Goal: Task Accomplishment & Management: Manage account settings

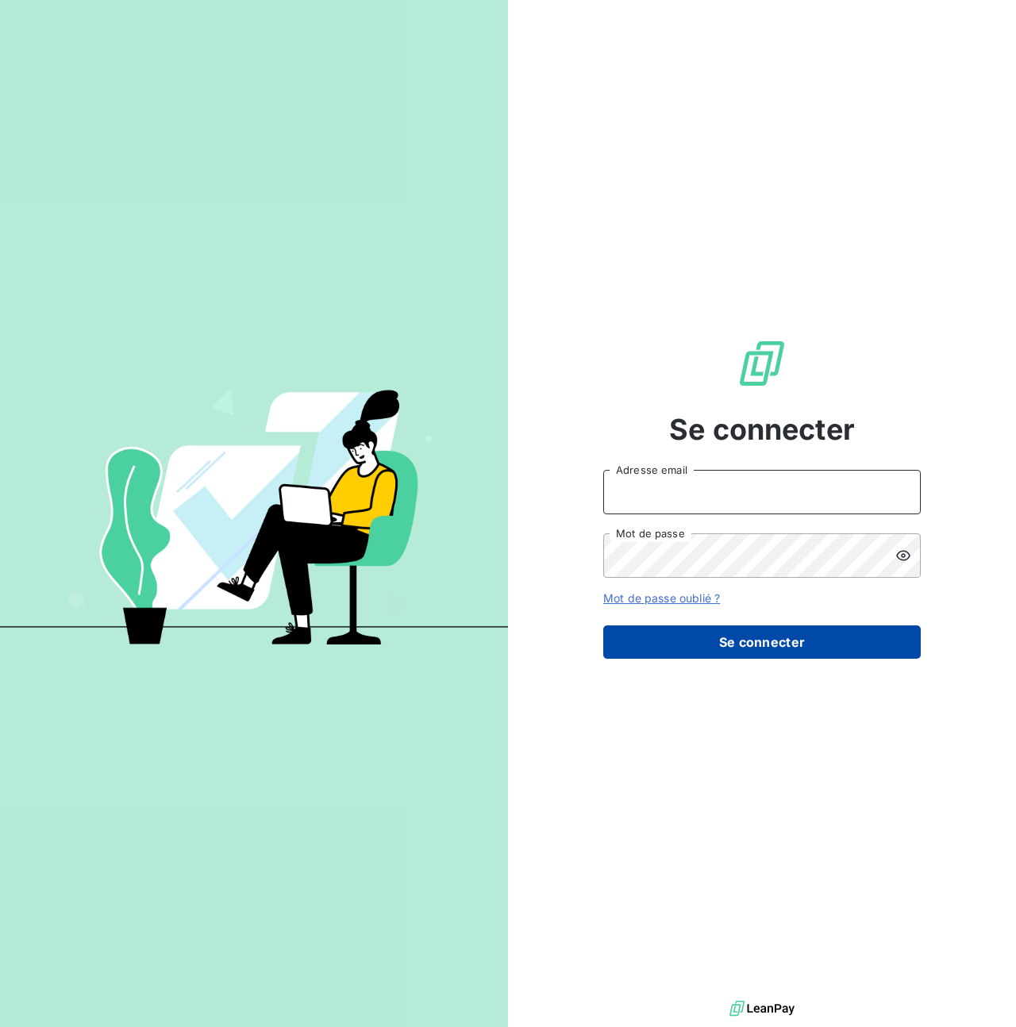
type input "steve.muccio@silog-location.fr"
click at [767, 642] on button "Se connecter" at bounding box center [762, 642] width 318 height 33
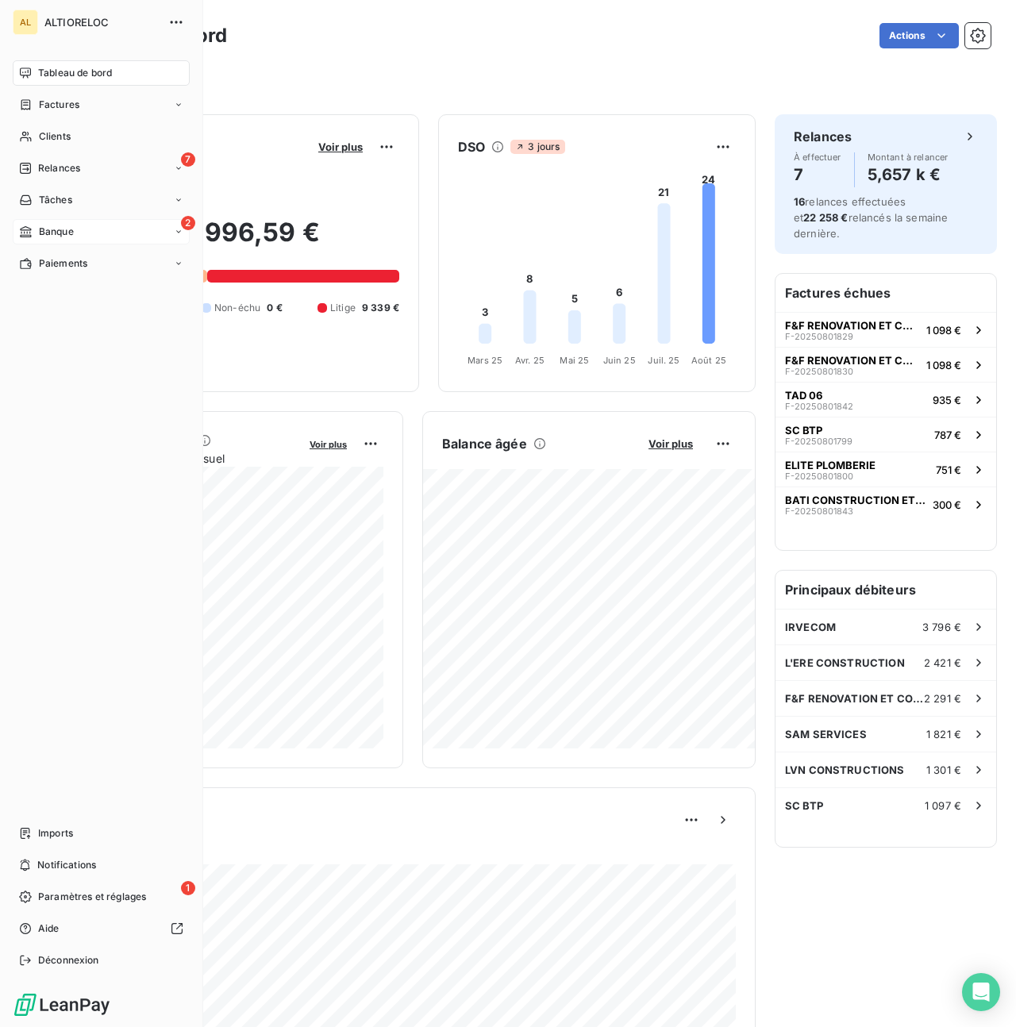
click at [56, 237] on span "Banque" at bounding box center [56, 232] width 35 height 14
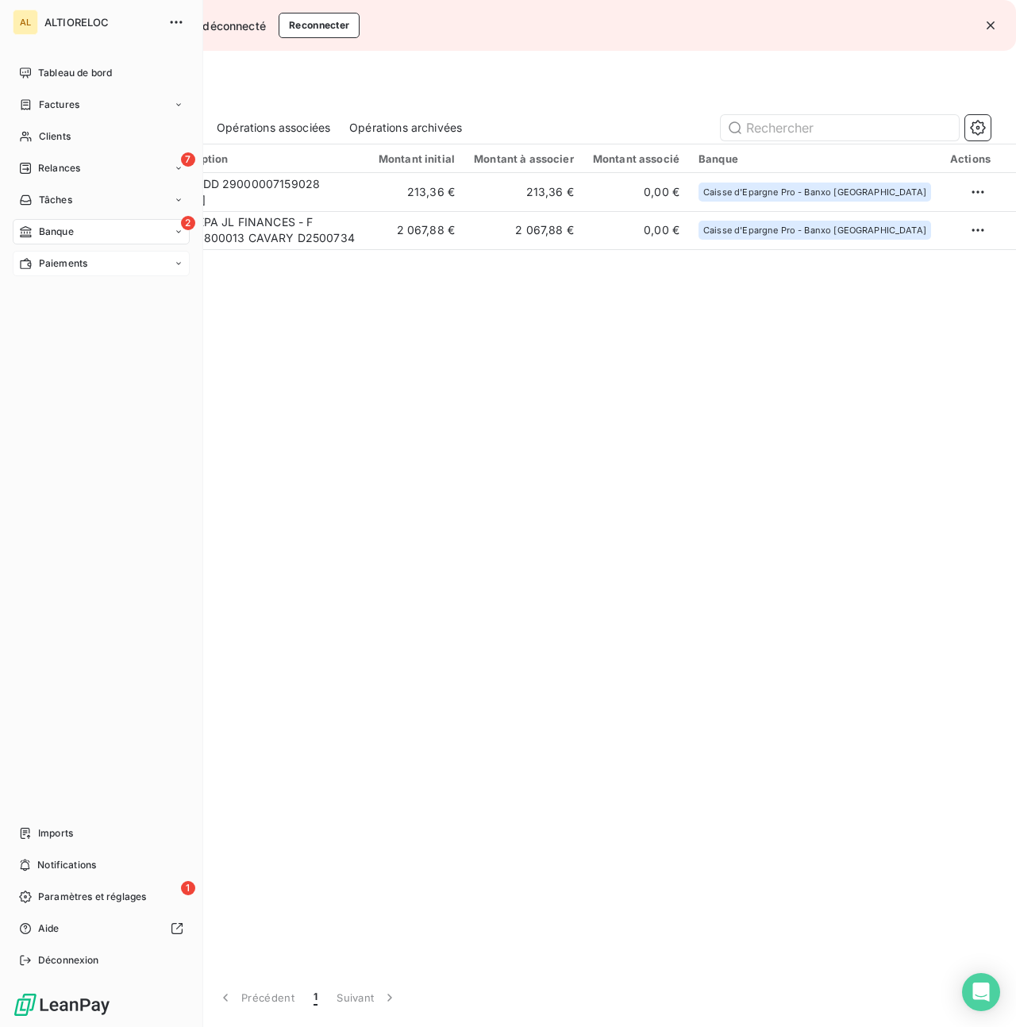
click at [65, 266] on span "Paiements" at bounding box center [63, 263] width 48 height 14
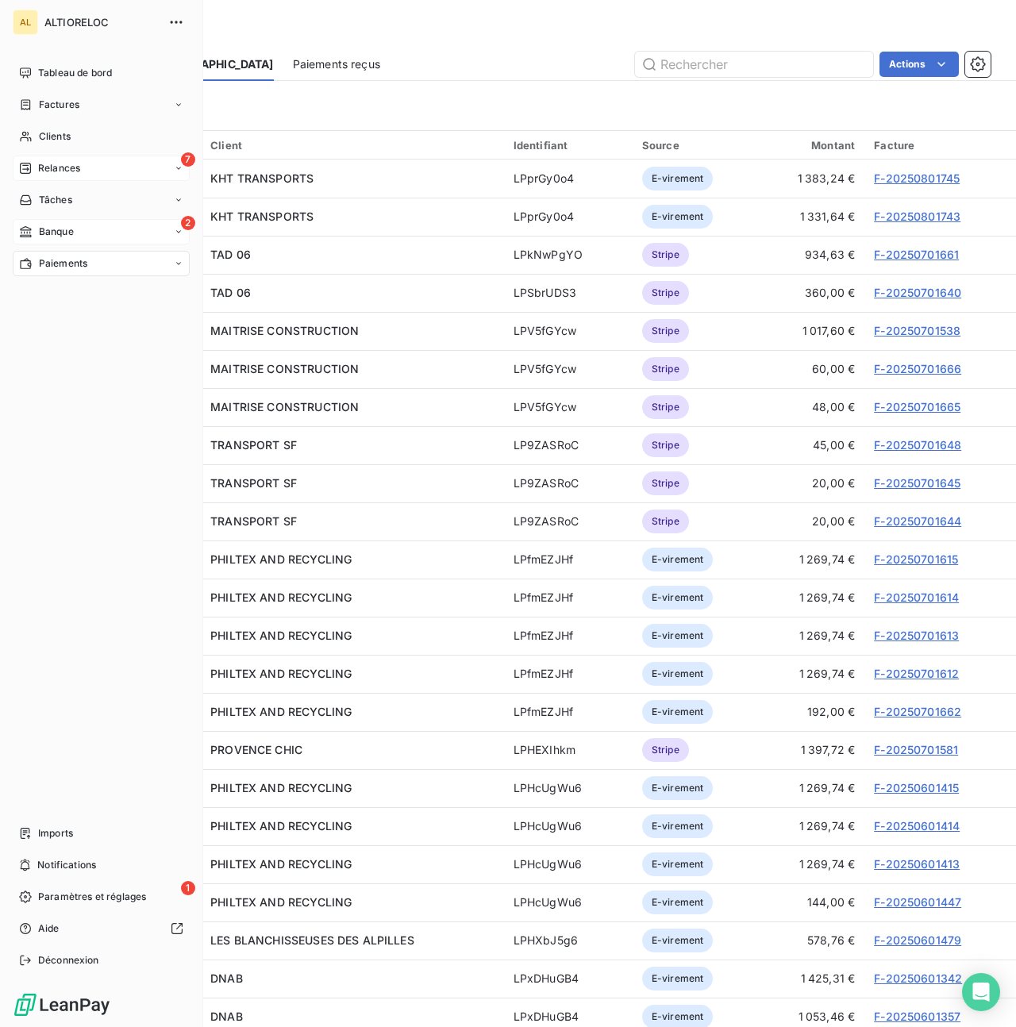
click at [36, 167] on div "Relances" at bounding box center [49, 168] width 61 height 14
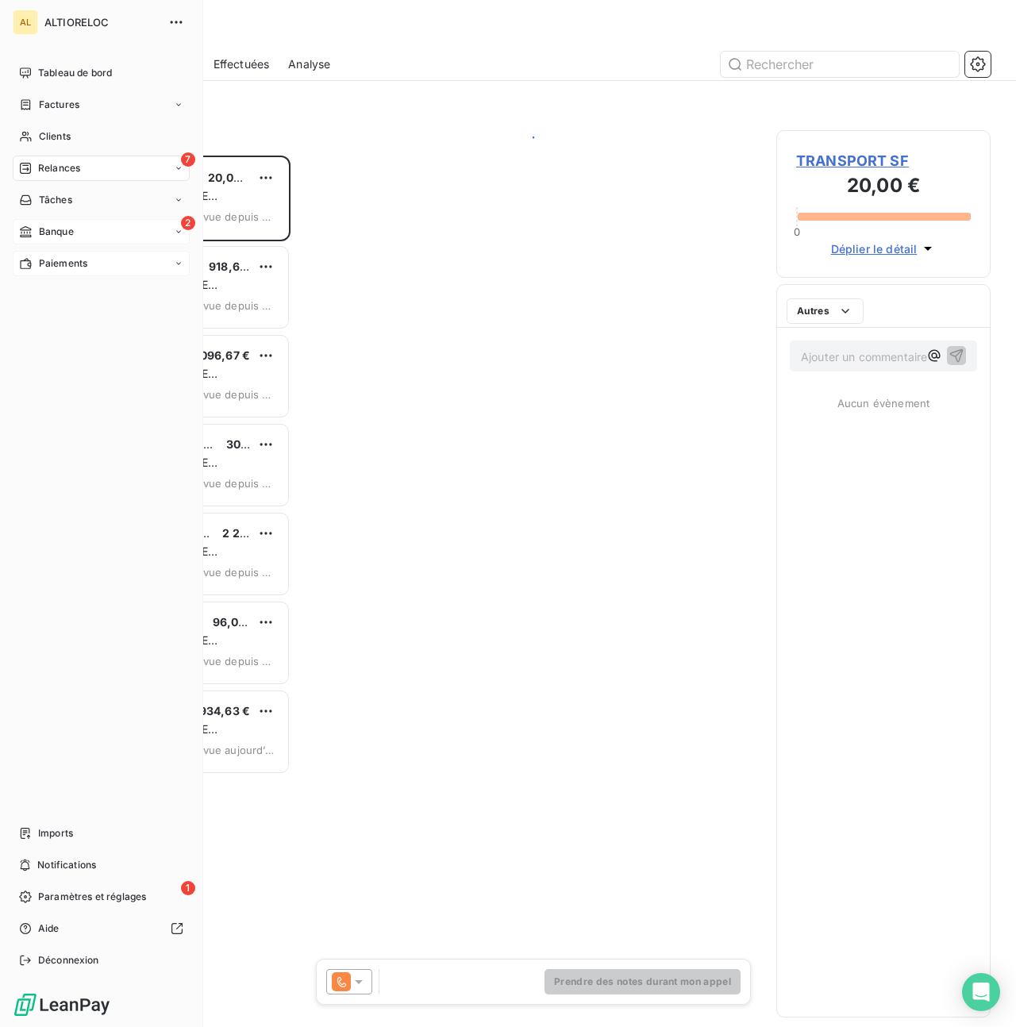
scroll to position [872, 214]
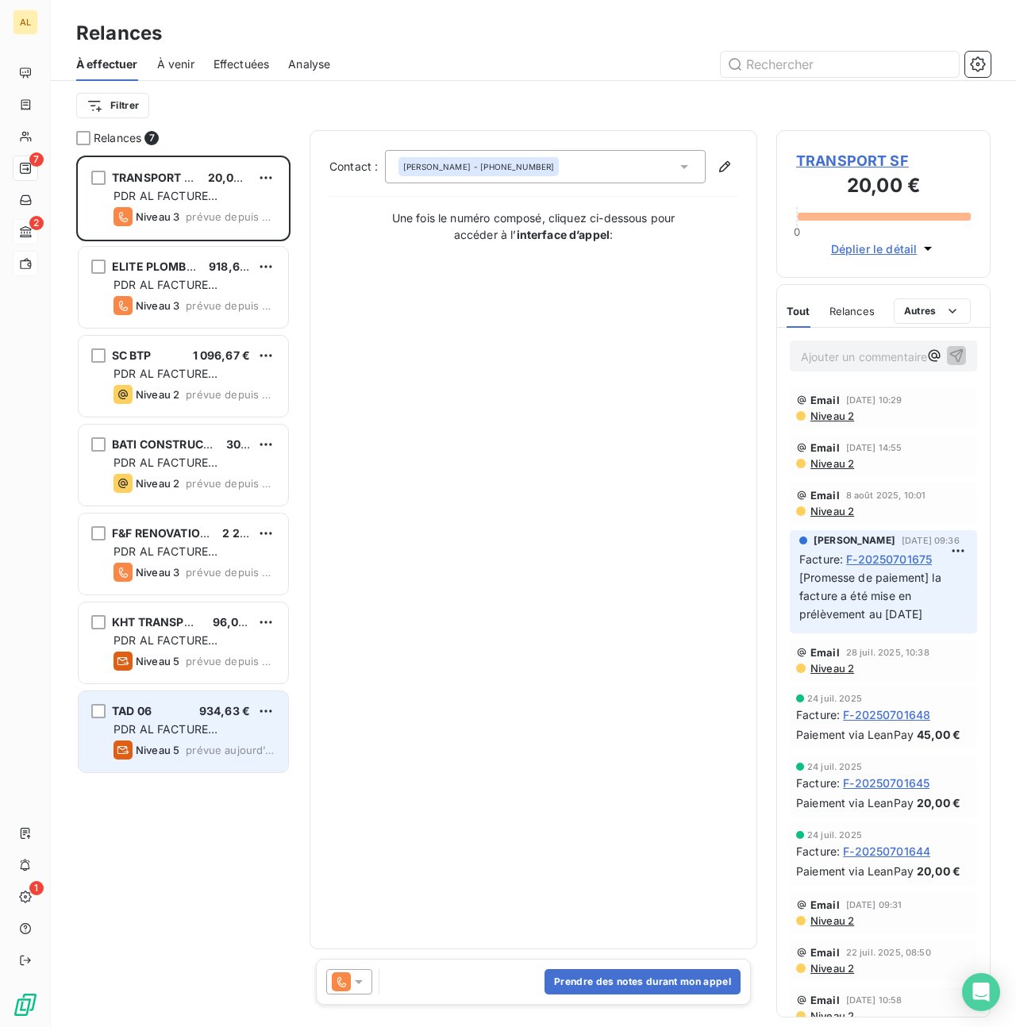
click at [195, 722] on div "PDR AL FACTURE [PERSON_NAME]" at bounding box center [195, 730] width 162 height 16
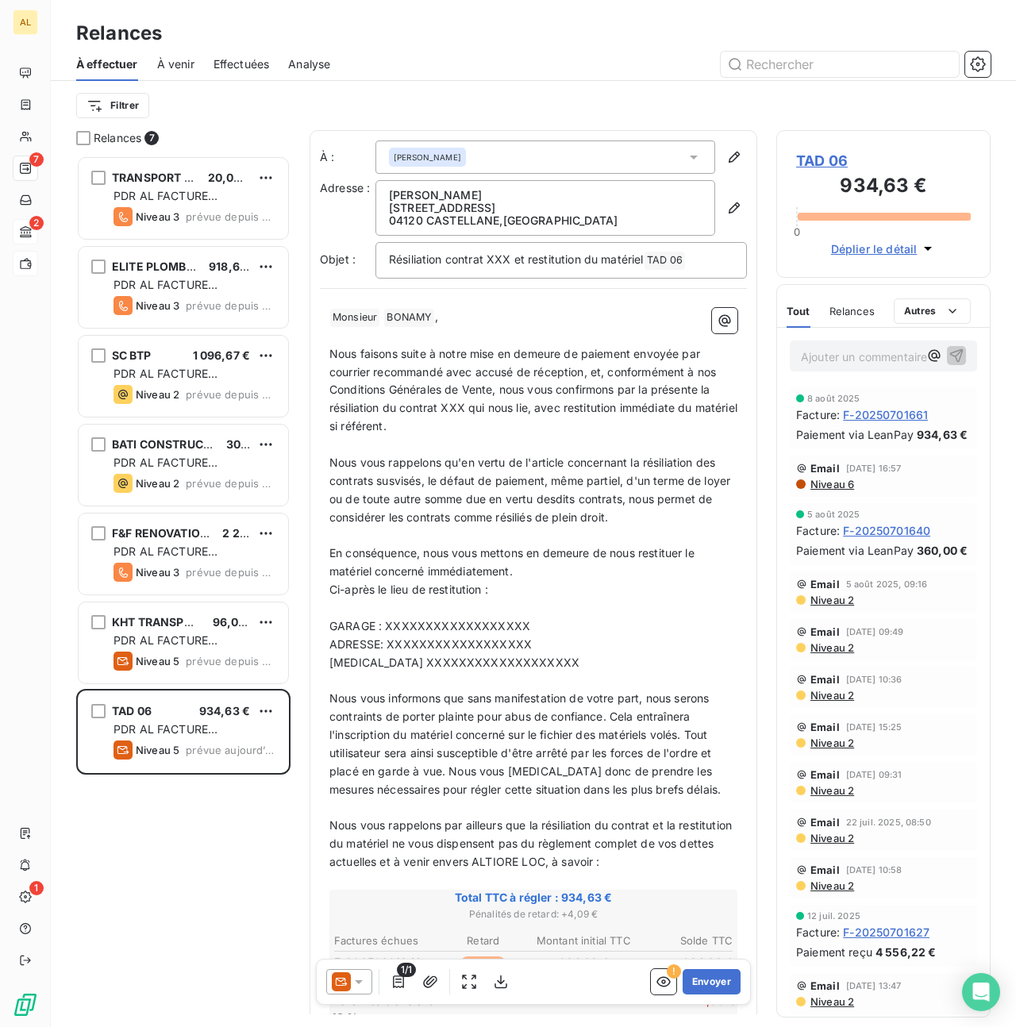
click at [358, 983] on icon at bounding box center [359, 982] width 16 height 16
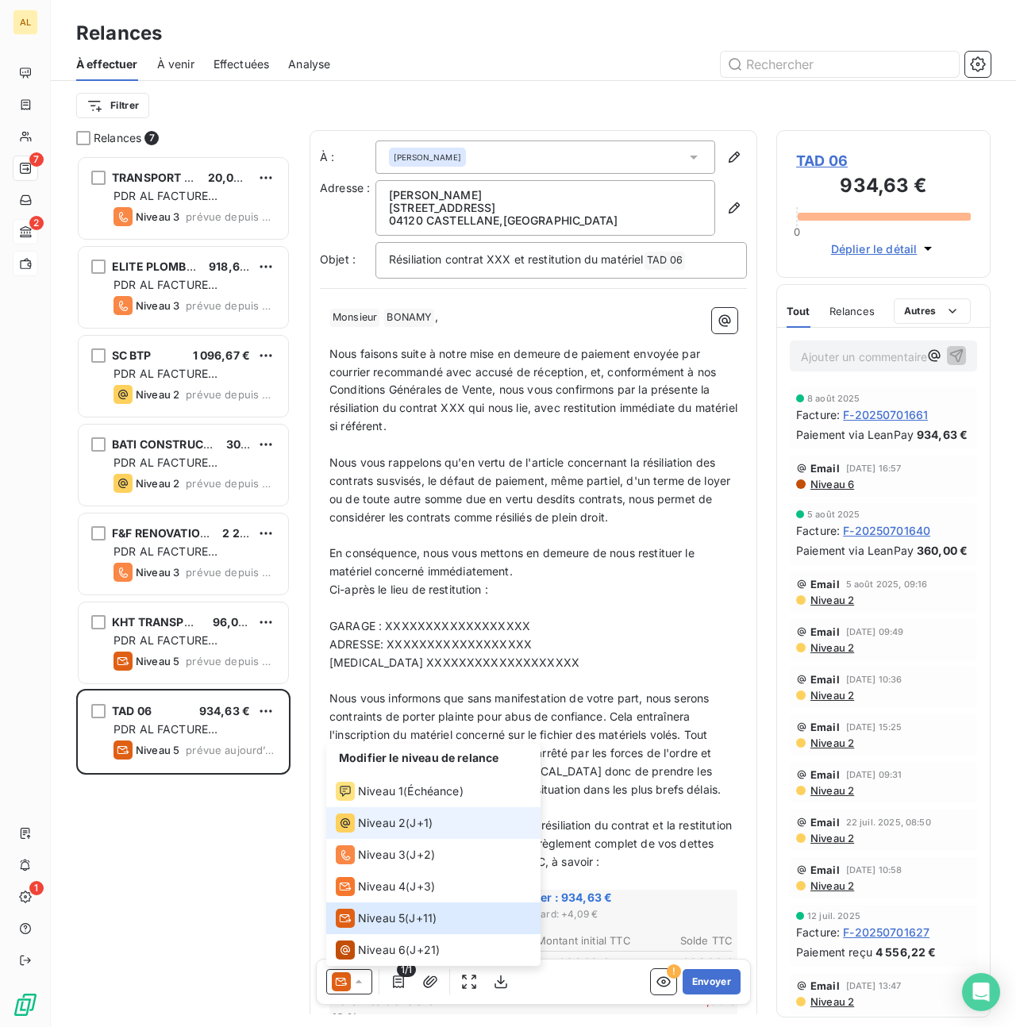
click at [373, 820] on span "Niveau 2" at bounding box center [382, 823] width 48 height 16
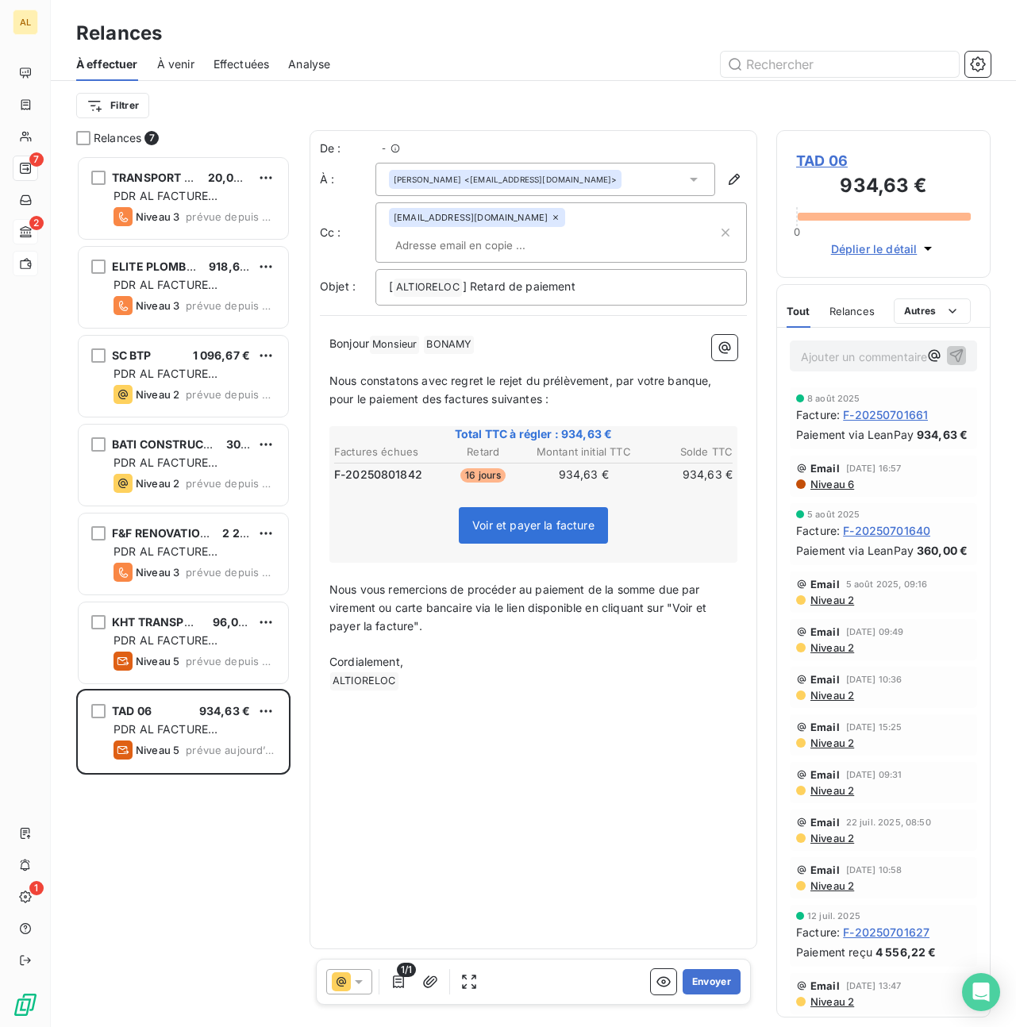
scroll to position [872, 214]
click at [326, 355] on div "Bonjour Monsieur ﻿ BONAMY ﻿ ﻿ ﻿ Nous constatons avec regret le rejet du prélève…" at bounding box center [533, 513] width 427 height 375
click at [335, 374] on span "Nous constatons avec regret le rejet du prélèvement, par votre banque, pour le …" at bounding box center [522, 390] width 386 height 32
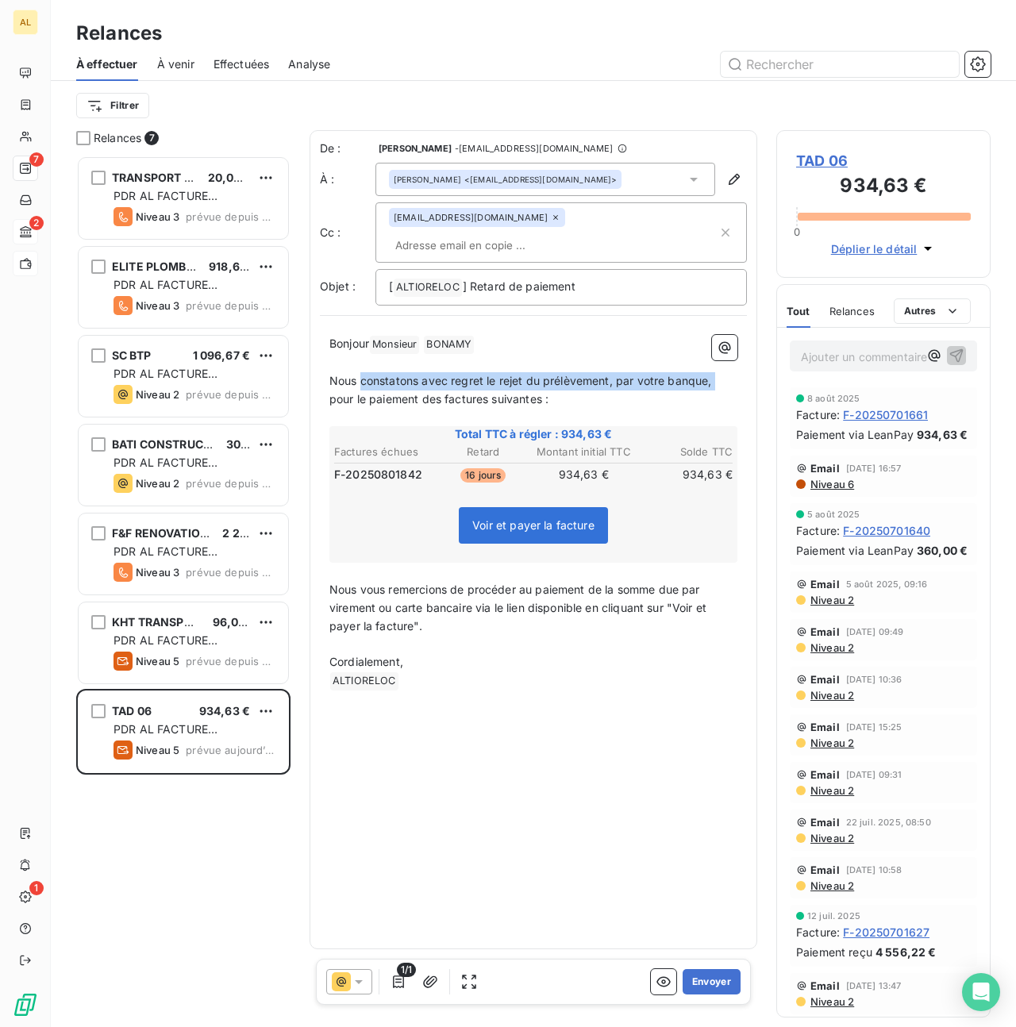
drag, startPoint x: 362, startPoint y: 356, endPoint x: 329, endPoint y: 377, distance: 39.0
click at [329, 377] on span "Nous constatons avec regret le rejet du prélèvement, par votre banque, pour le …" at bounding box center [522, 390] width 386 height 32
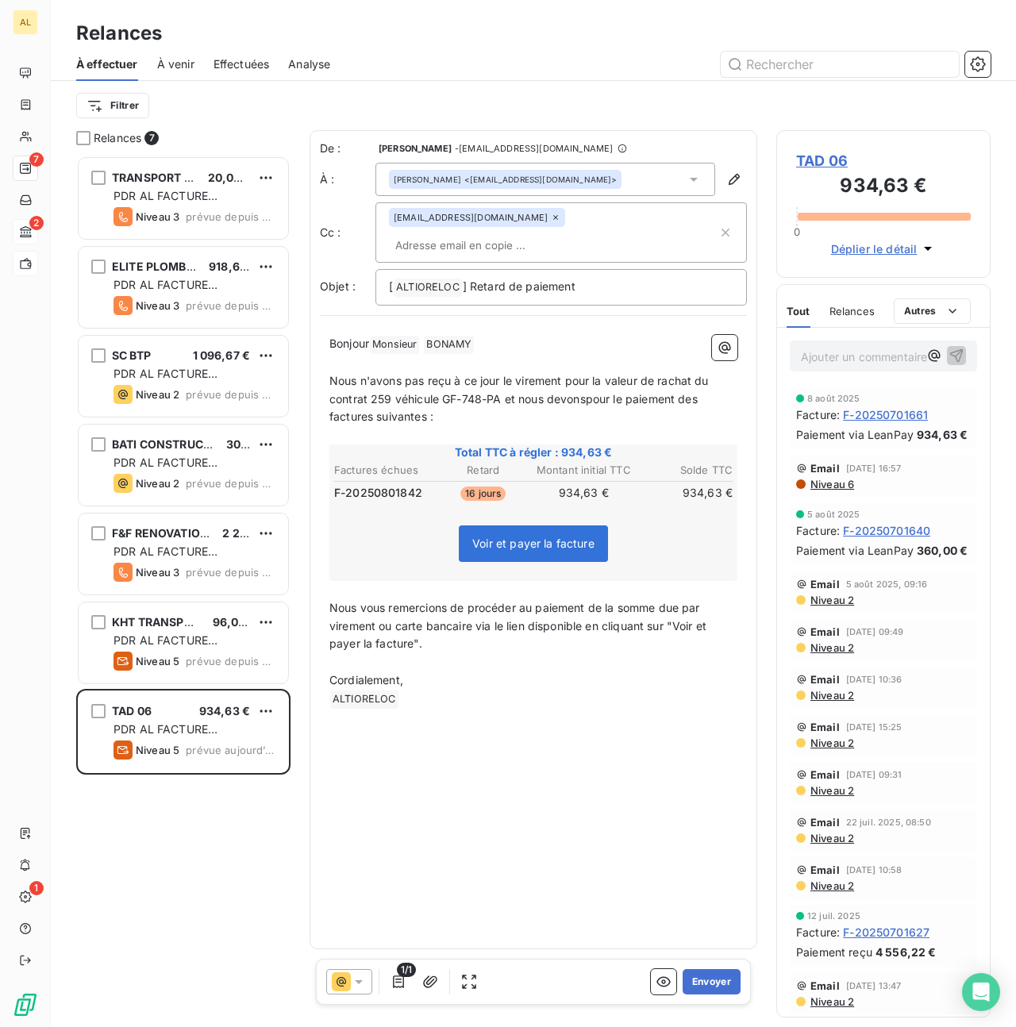
click at [546, 377] on span "Nous n'avons pas reçu à ce jour le virement pour la valeur de rachat du contrat…" at bounding box center [520, 399] width 383 height 50
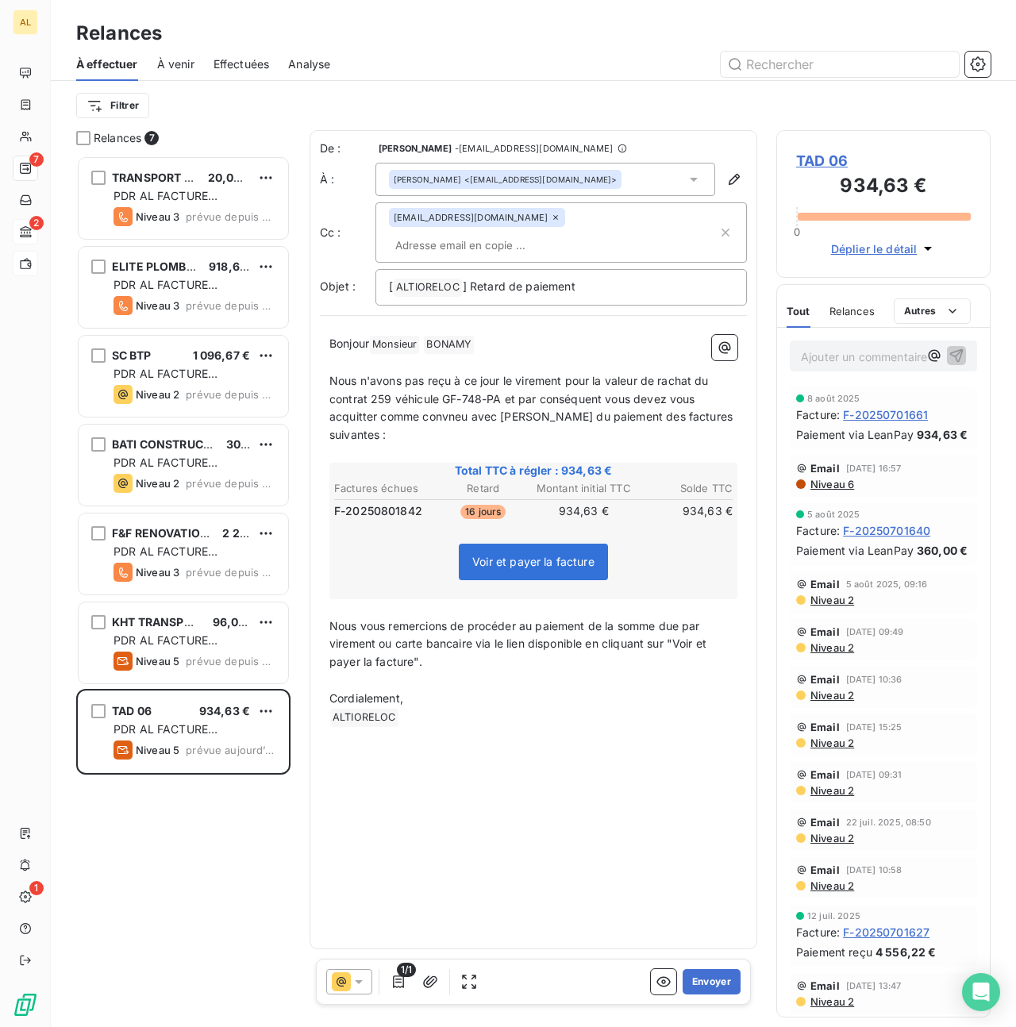
click at [655, 396] on span "Nous n'avons pas reçu à ce jour le virement pour la valeur de rachat du contrat…" at bounding box center [532, 408] width 406 height 68
click at [709, 397] on span "Nous n'avons pas reçu à ce jour le virement pour la valeur de rachat du contrat…" at bounding box center [520, 408] width 383 height 68
click at [378, 416] on span "Nous n'avons pas reçu à ce jour le virement pour la valeur de rachat du contrat…" at bounding box center [532, 408] width 407 height 68
click at [699, 982] on button "Envoyer" at bounding box center [712, 981] width 58 height 25
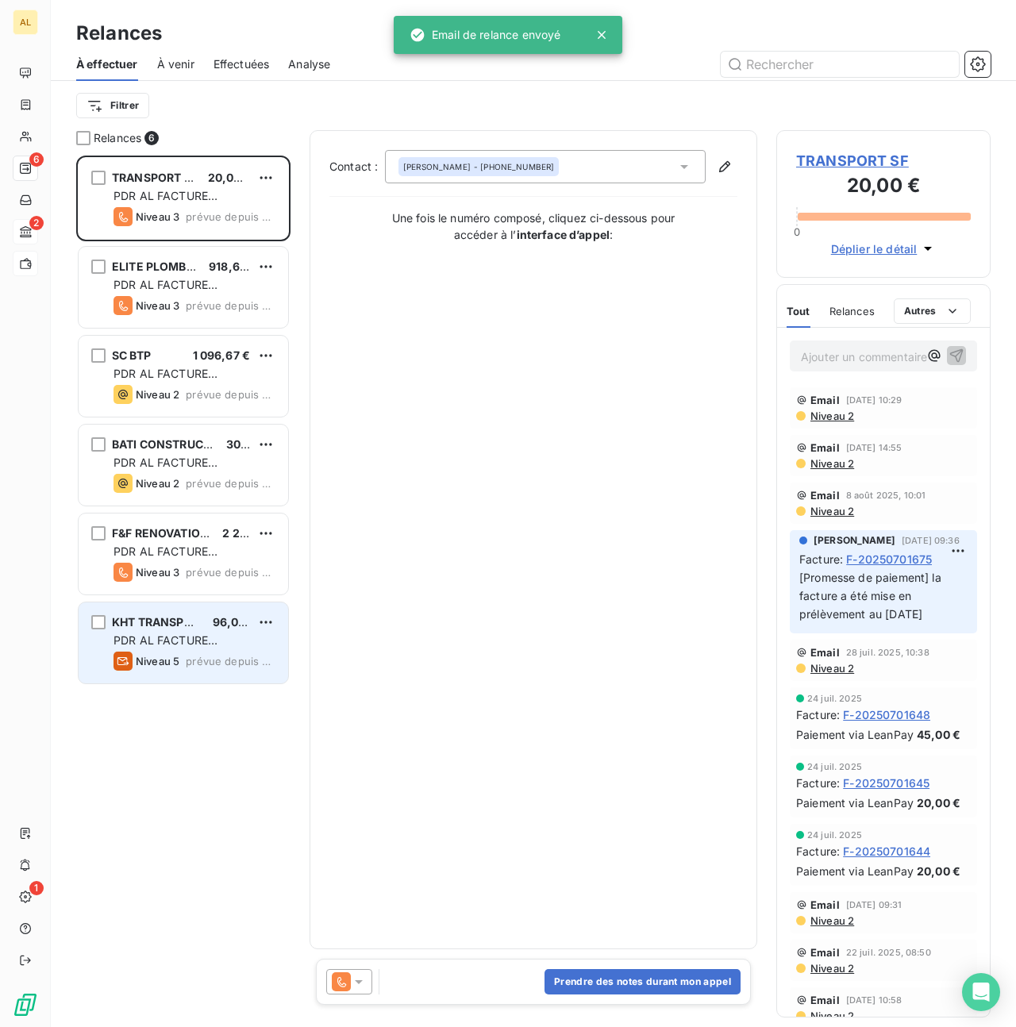
click at [174, 638] on span "PDR AL FACTURE [PERSON_NAME]" at bounding box center [166, 648] width 104 height 29
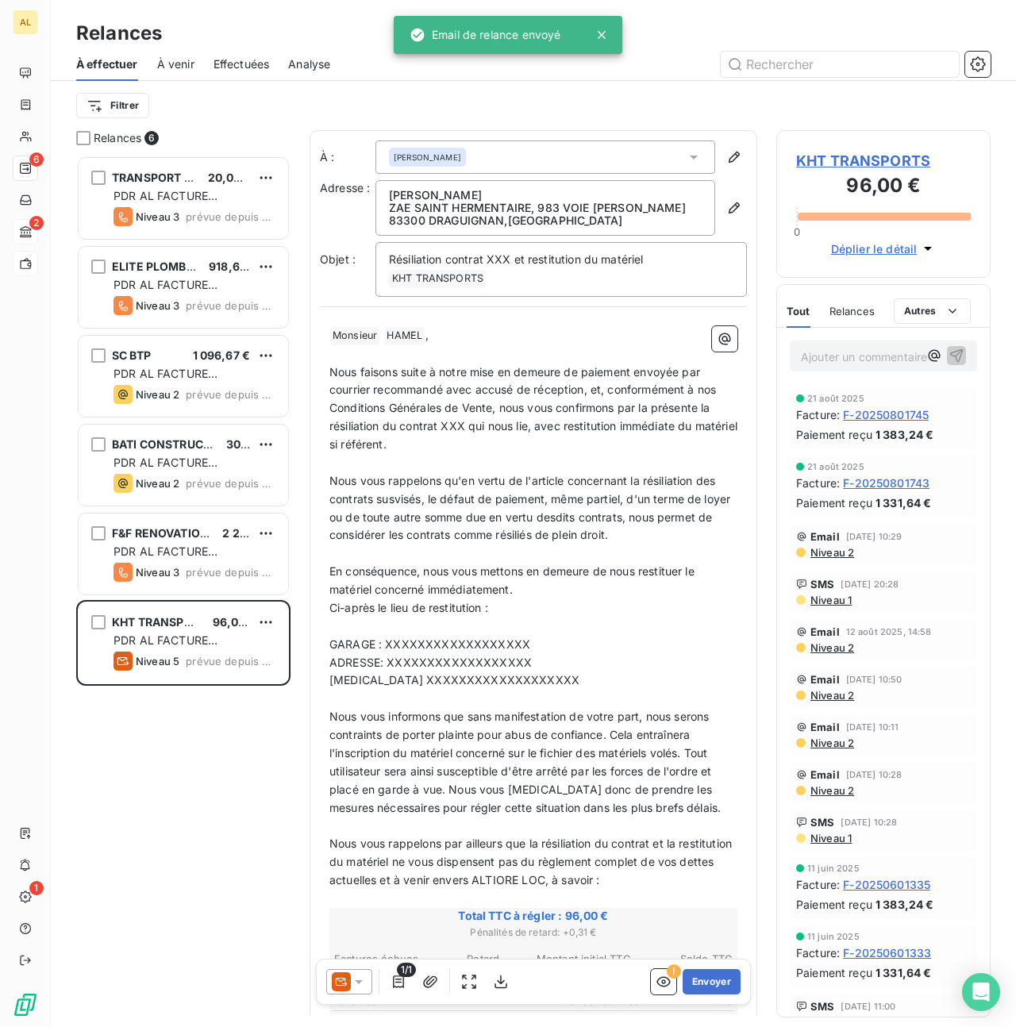
click at [363, 981] on icon at bounding box center [359, 982] width 16 height 16
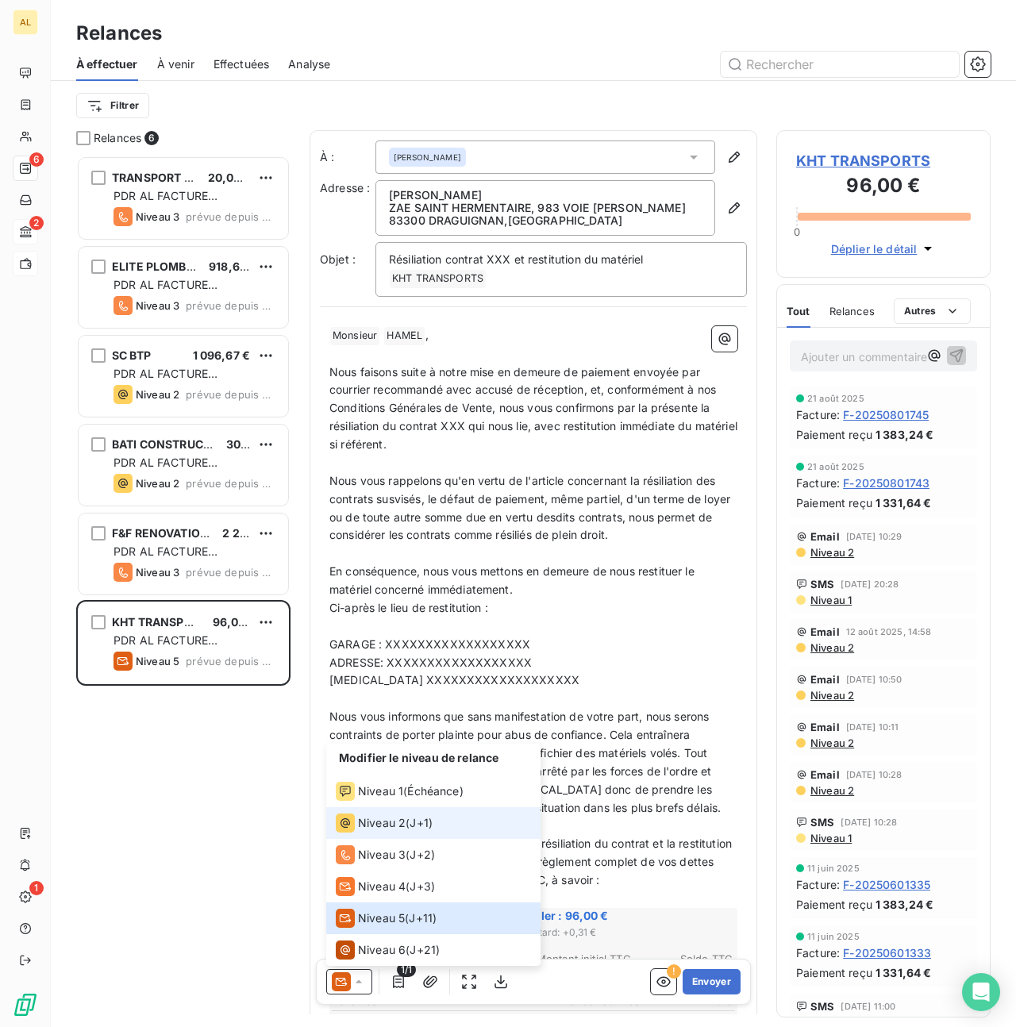
click at [381, 824] on span "Niveau 2" at bounding box center [382, 823] width 48 height 16
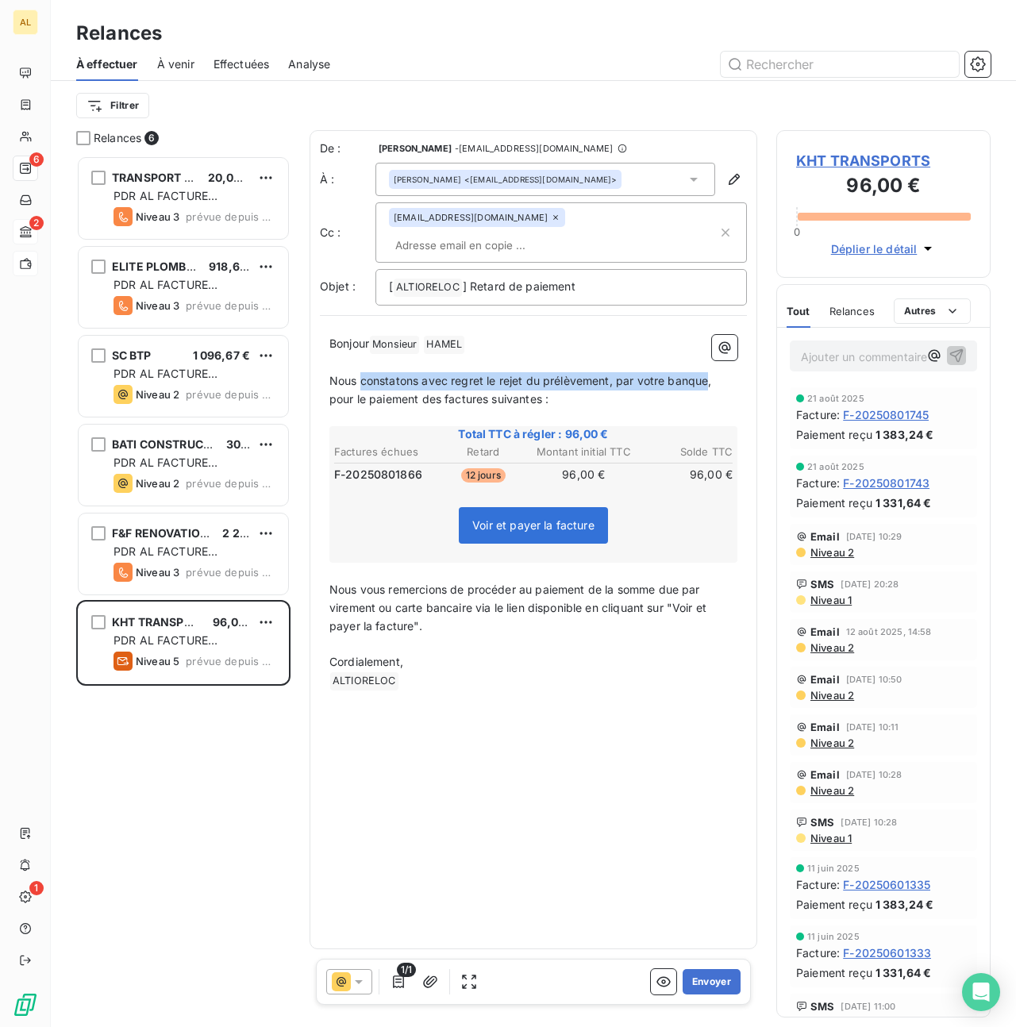
drag, startPoint x: 364, startPoint y: 359, endPoint x: 707, endPoint y: 359, distance: 343.0
click at [707, 374] on span "Nous constatons avec regret le rejet du prélèvement, par votre banque, pour le …" at bounding box center [522, 390] width 386 height 32
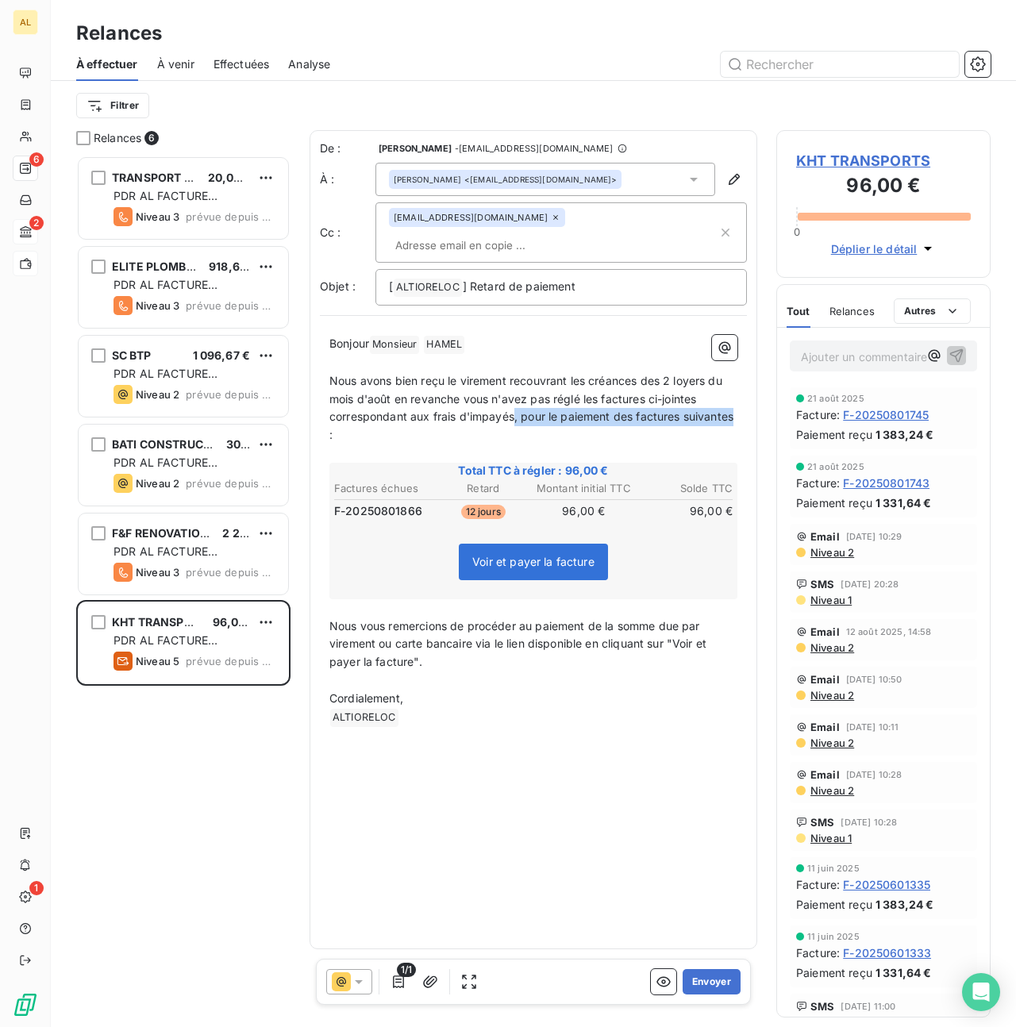
drag, startPoint x: 737, startPoint y: 395, endPoint x: 514, endPoint y: 398, distance: 223.1
click at [514, 397] on span "Nous avons bien reçu le virement recouvrant les créances des 2 loyers du mois d…" at bounding box center [532, 408] width 407 height 68
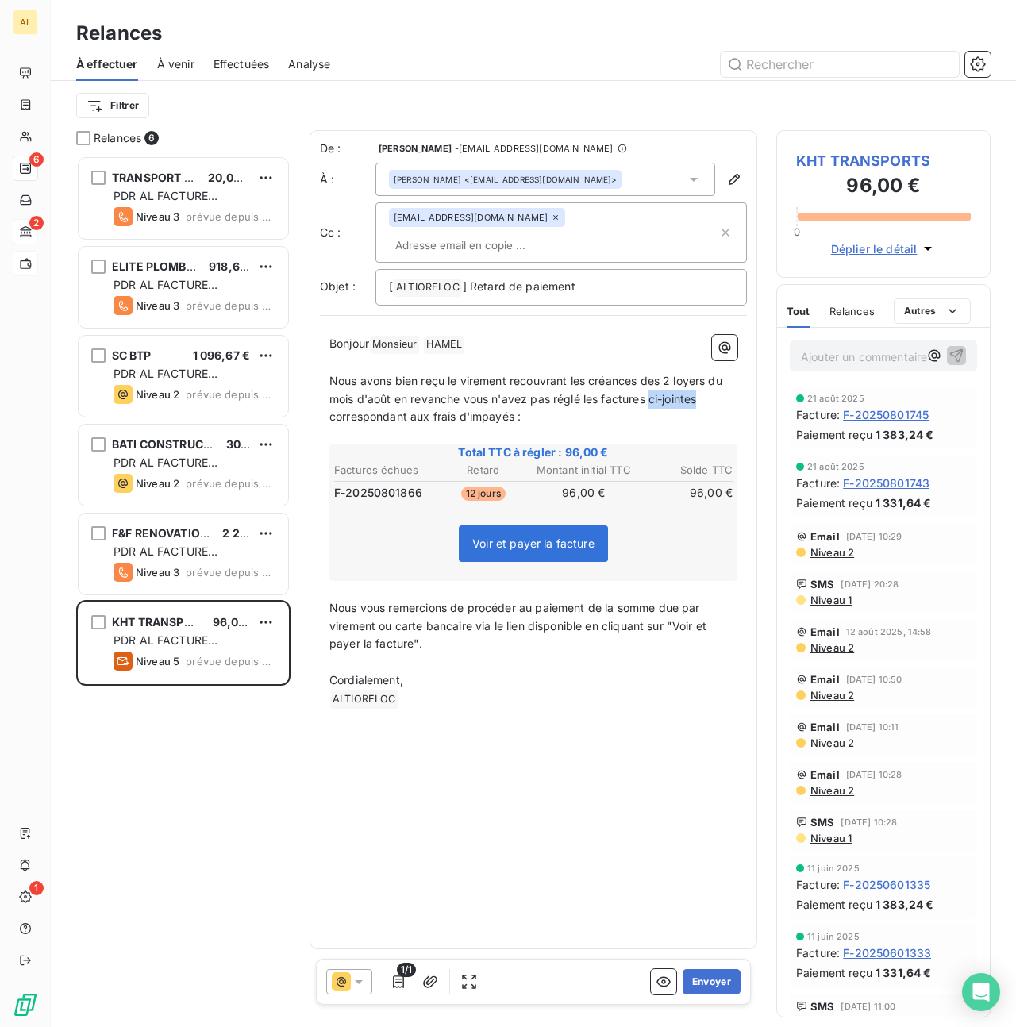
drag, startPoint x: 652, startPoint y: 375, endPoint x: 699, endPoint y: 375, distance: 47.6
click at [699, 375] on span "Nous avons bien reçu le virement recouvrant les créances des 2 loyers du mois d…" at bounding box center [527, 399] width 396 height 50
click at [718, 983] on button "Envoyer" at bounding box center [712, 981] width 58 height 25
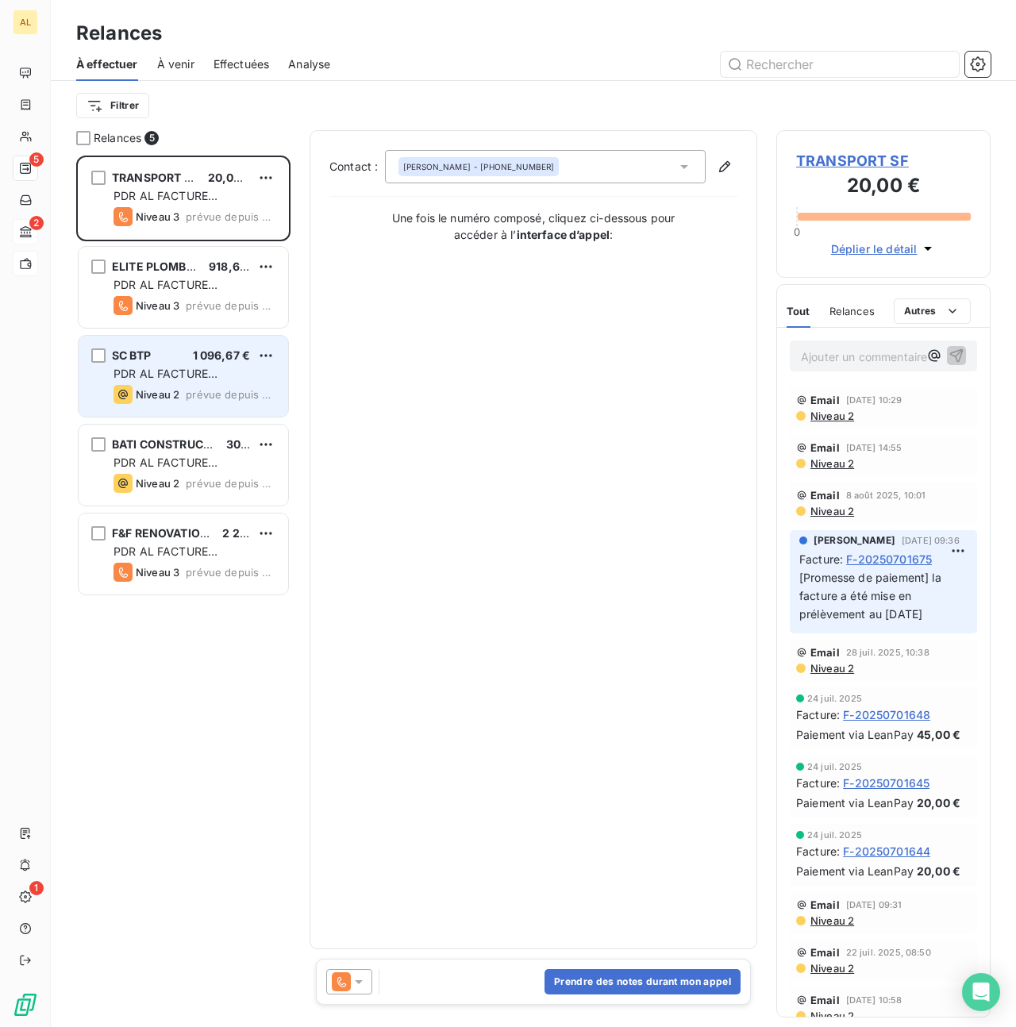
click at [146, 387] on div "Niveau 2" at bounding box center [147, 394] width 66 height 19
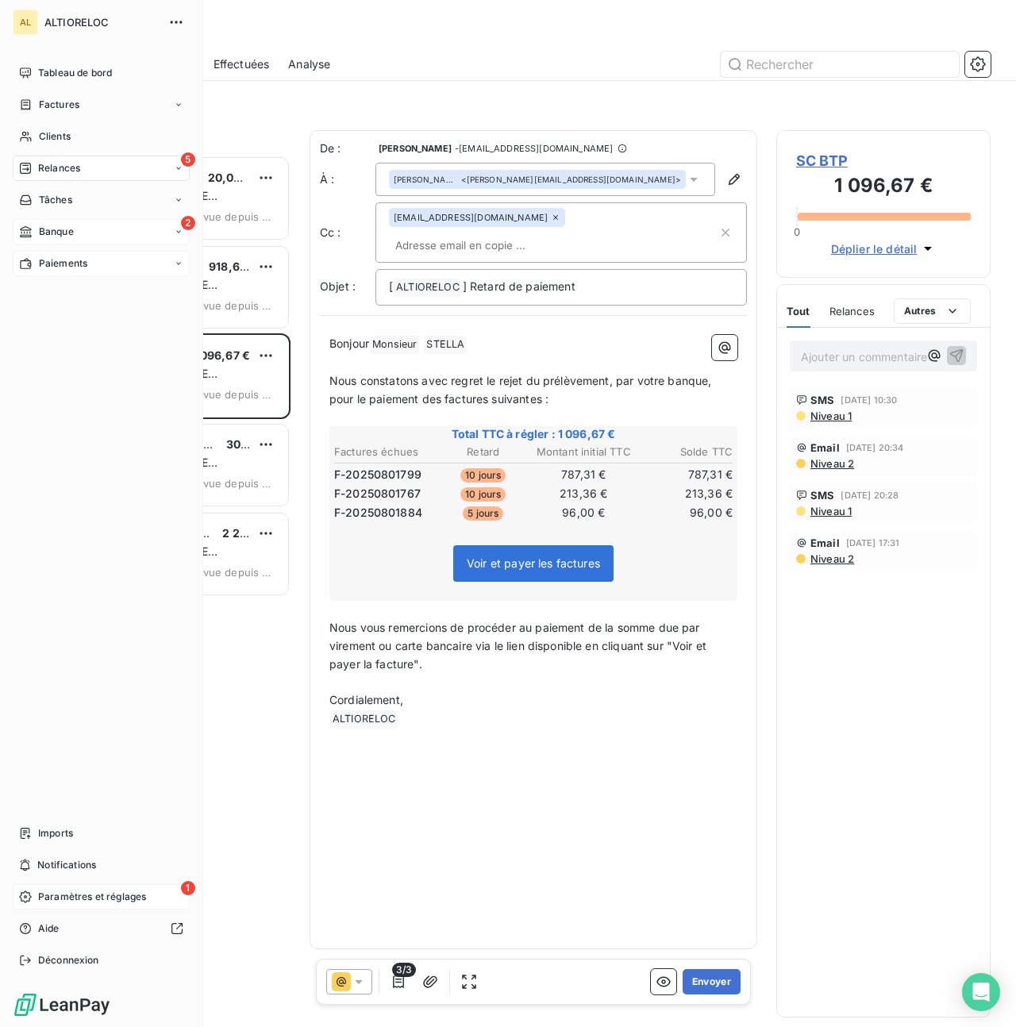
click at [32, 890] on div "1 Paramètres et réglages" at bounding box center [101, 896] width 177 height 25
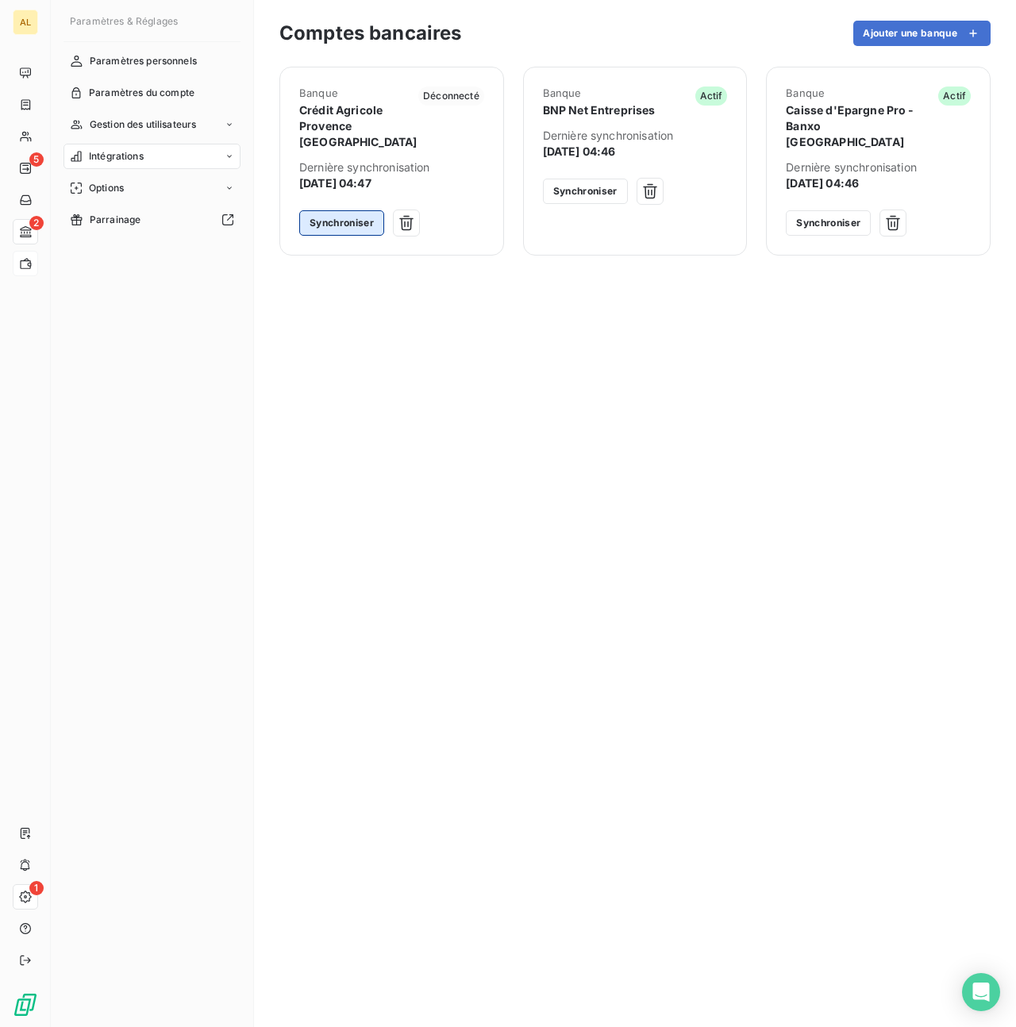
click at [320, 233] on button "Synchroniser" at bounding box center [341, 222] width 85 height 25
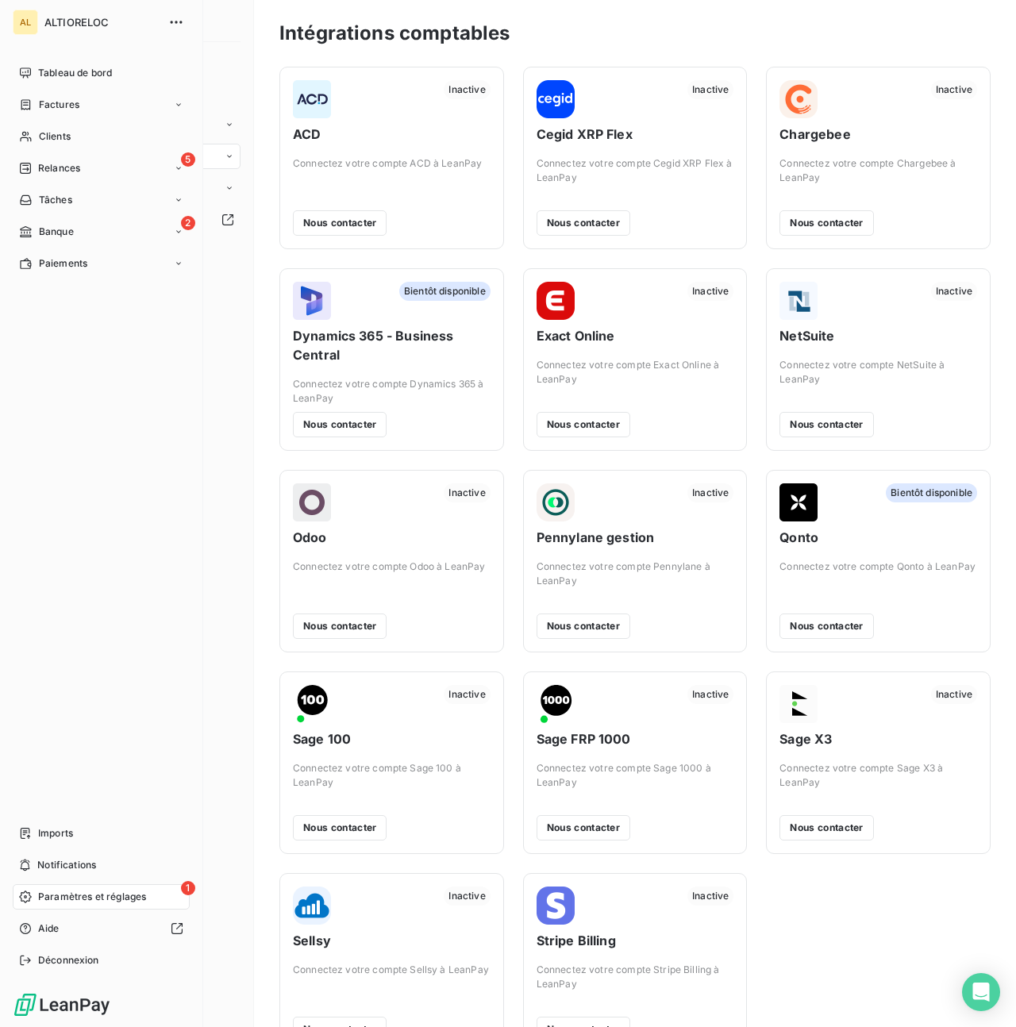
click at [91, 900] on span "Paramètres et réglages" at bounding box center [92, 897] width 108 height 14
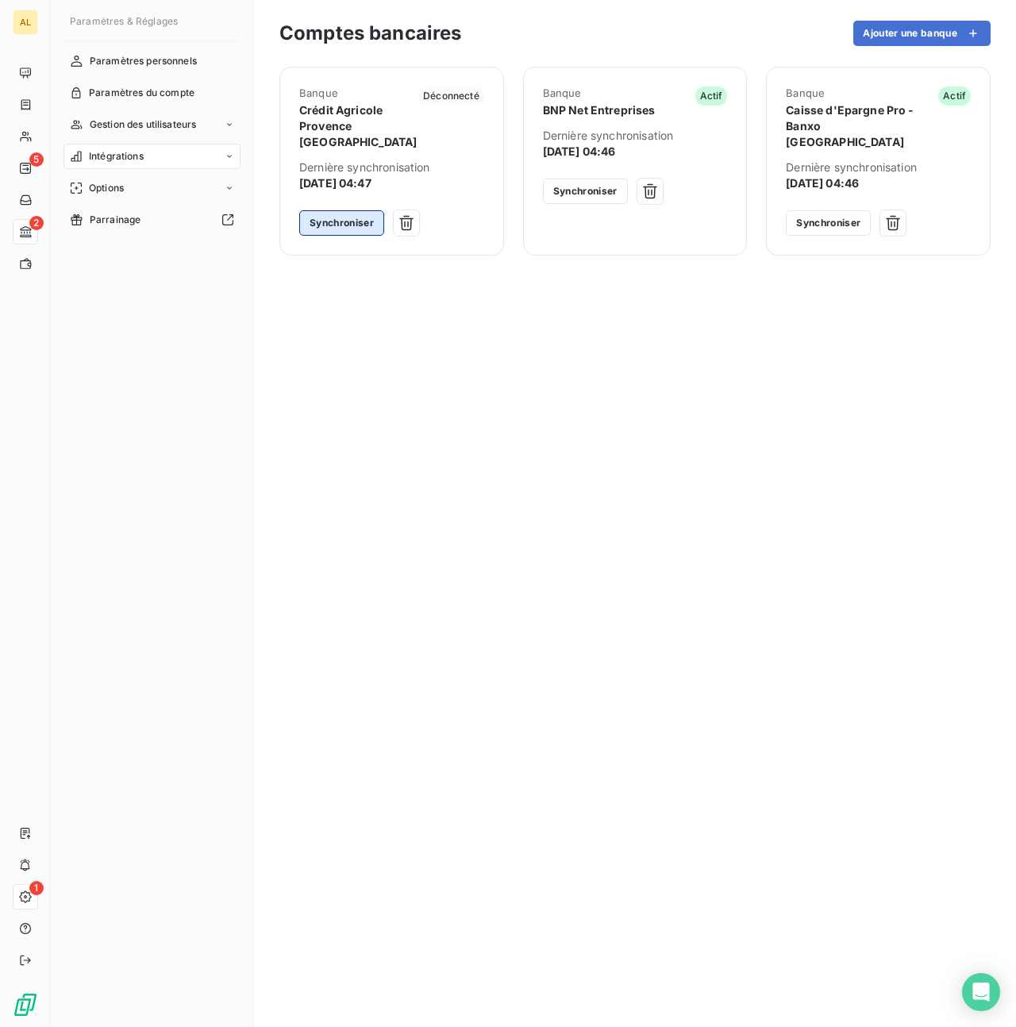
click at [346, 222] on button "Synchroniser" at bounding box center [341, 222] width 85 height 25
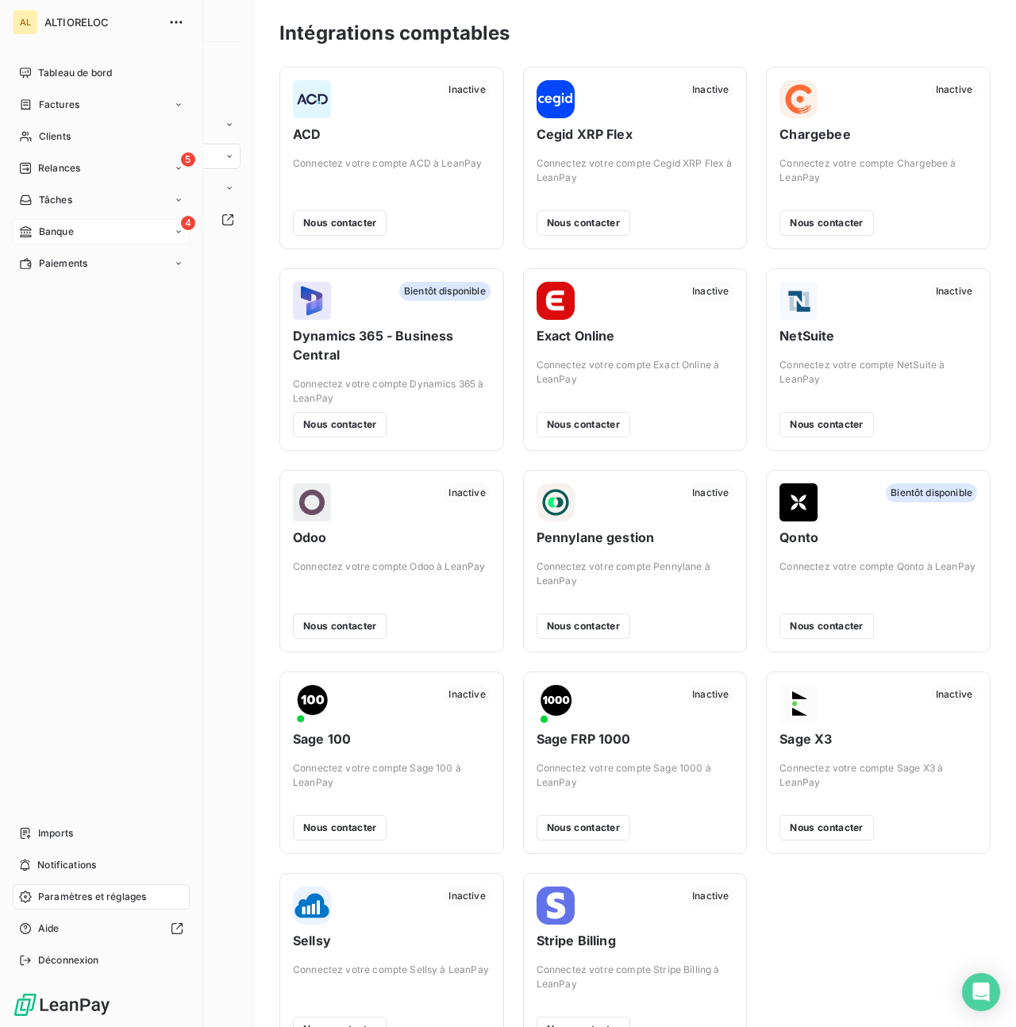
click at [33, 232] on div "Banque" at bounding box center [46, 232] width 55 height 14
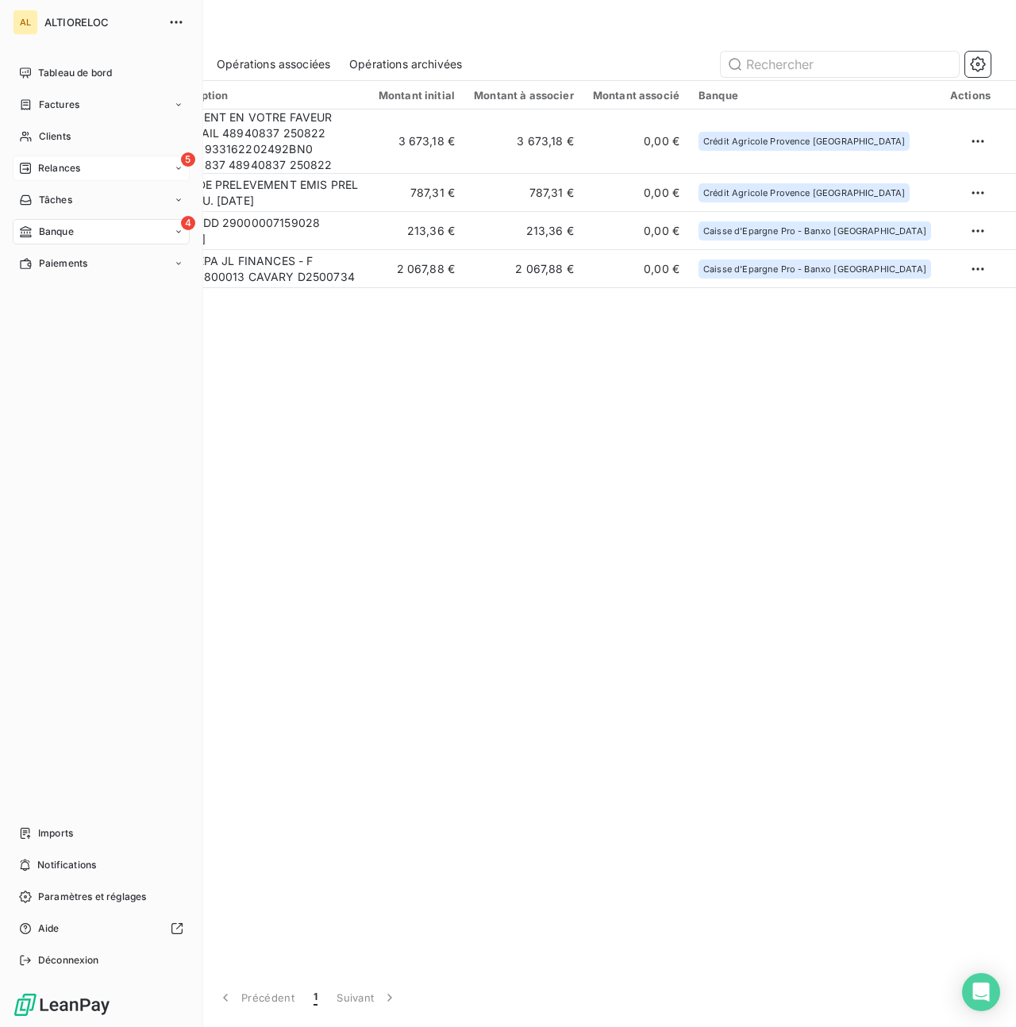
click at [49, 177] on div "5 Relances" at bounding box center [101, 168] width 177 height 25
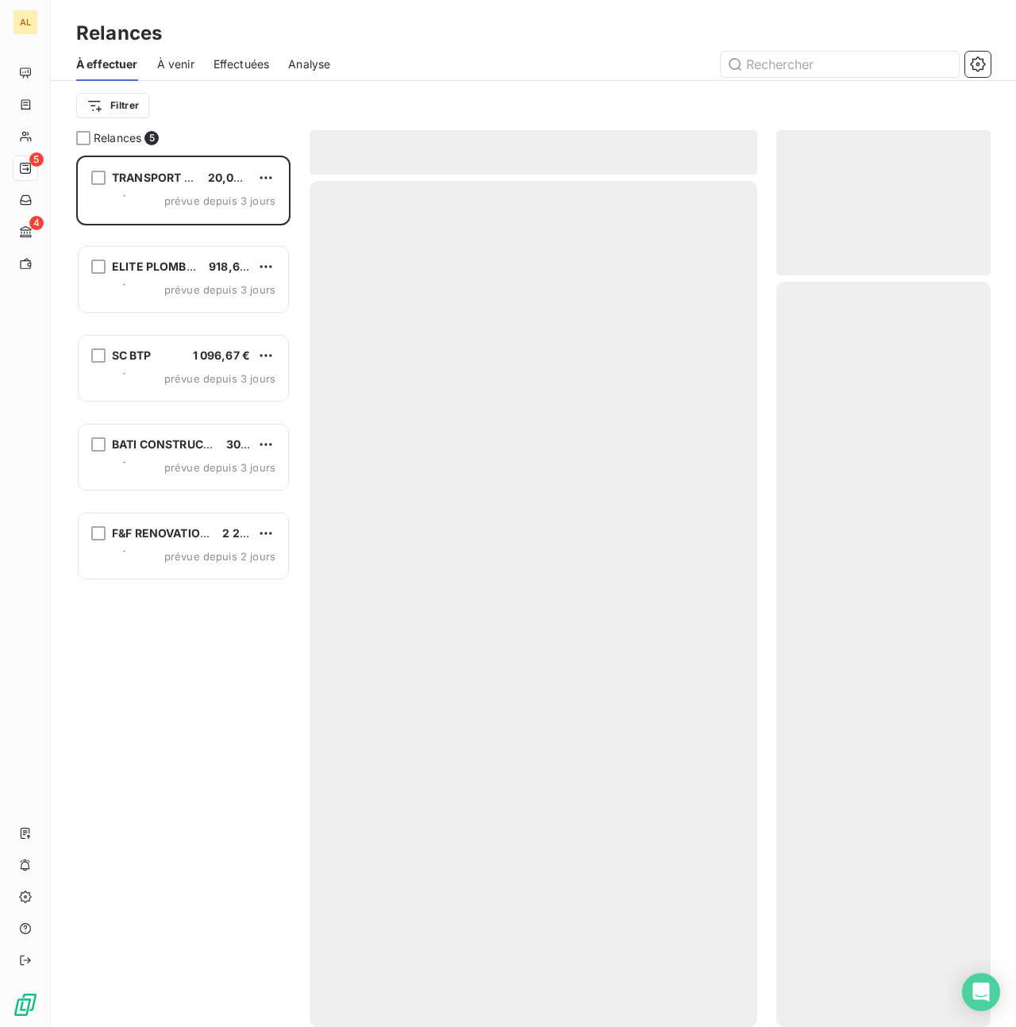
scroll to position [872, 214]
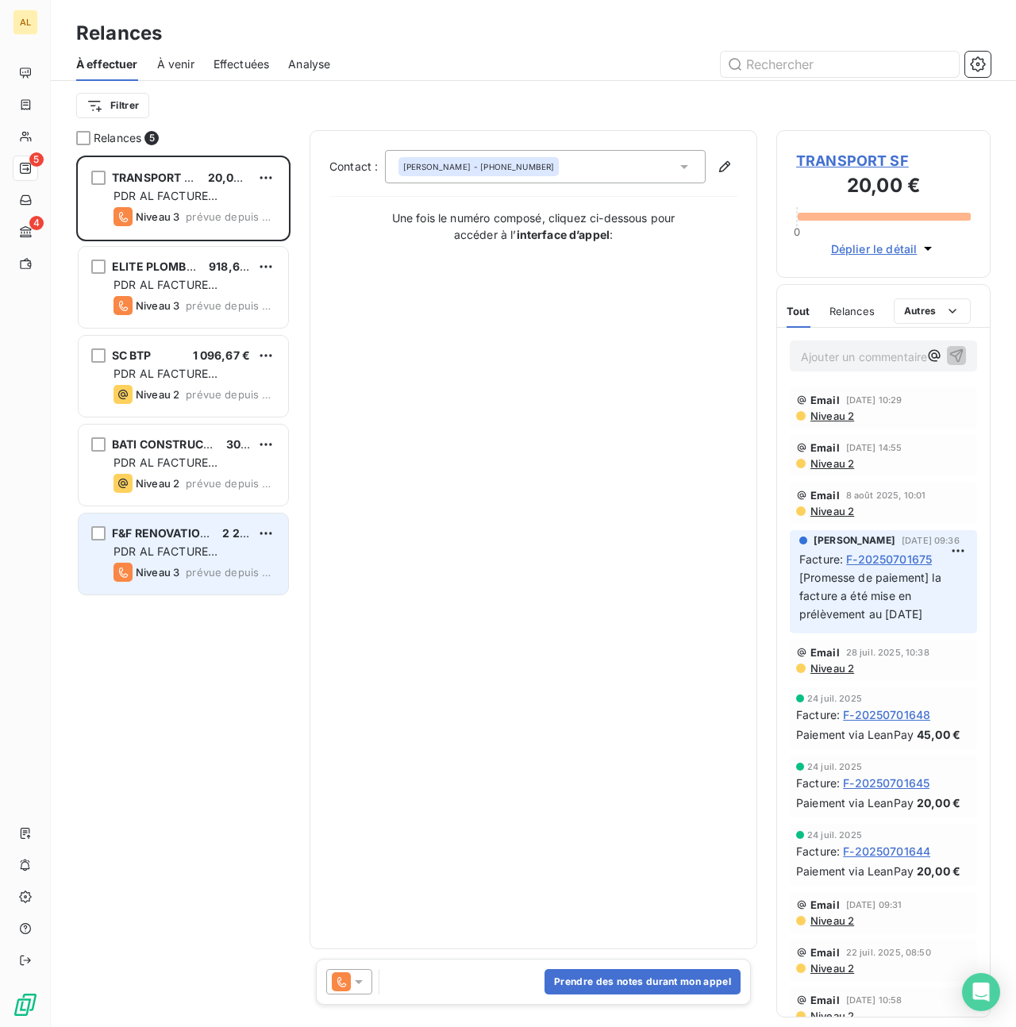
click at [153, 560] on div "F&F RENOVATION ET CONSTRUCTION 2 291,36 € PDR AL FACTURE LOYER Niveau 3 prévue …" at bounding box center [184, 554] width 210 height 81
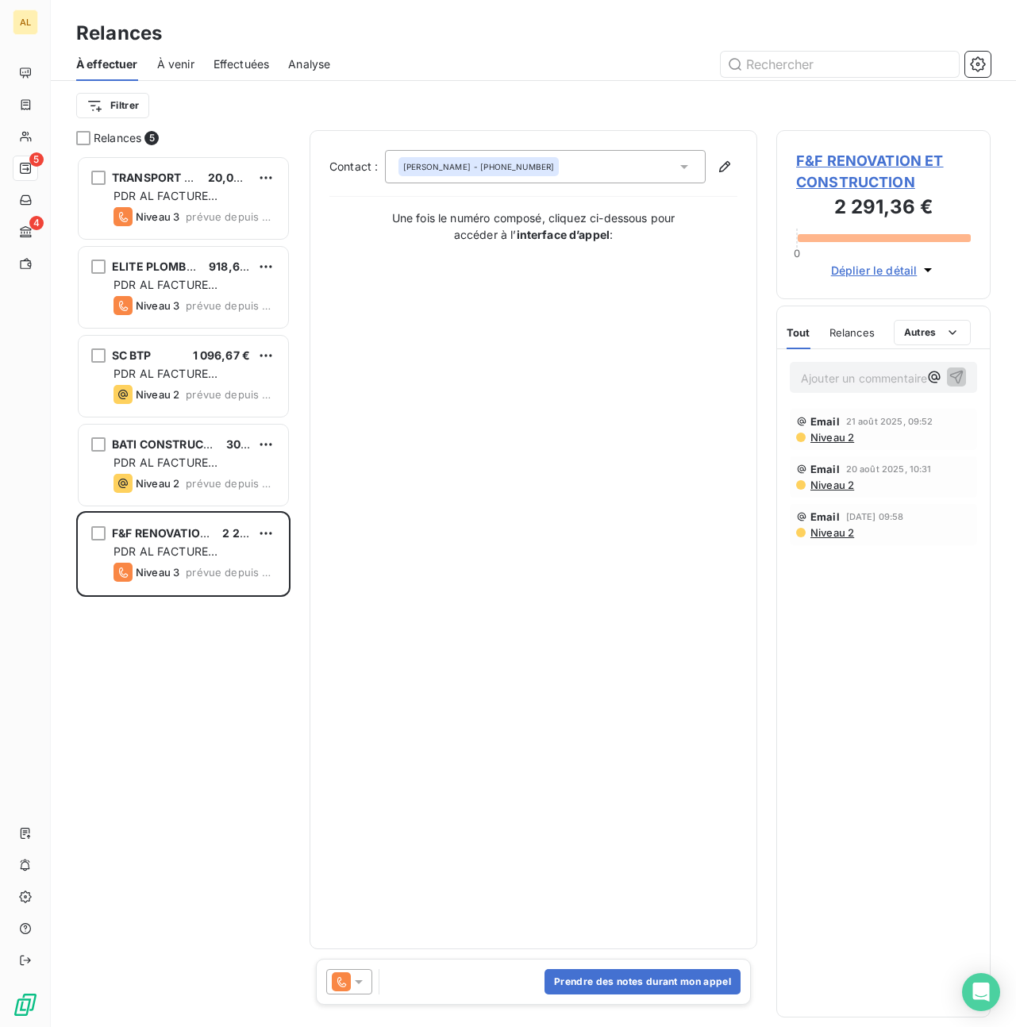
click at [362, 981] on icon at bounding box center [359, 982] width 16 height 16
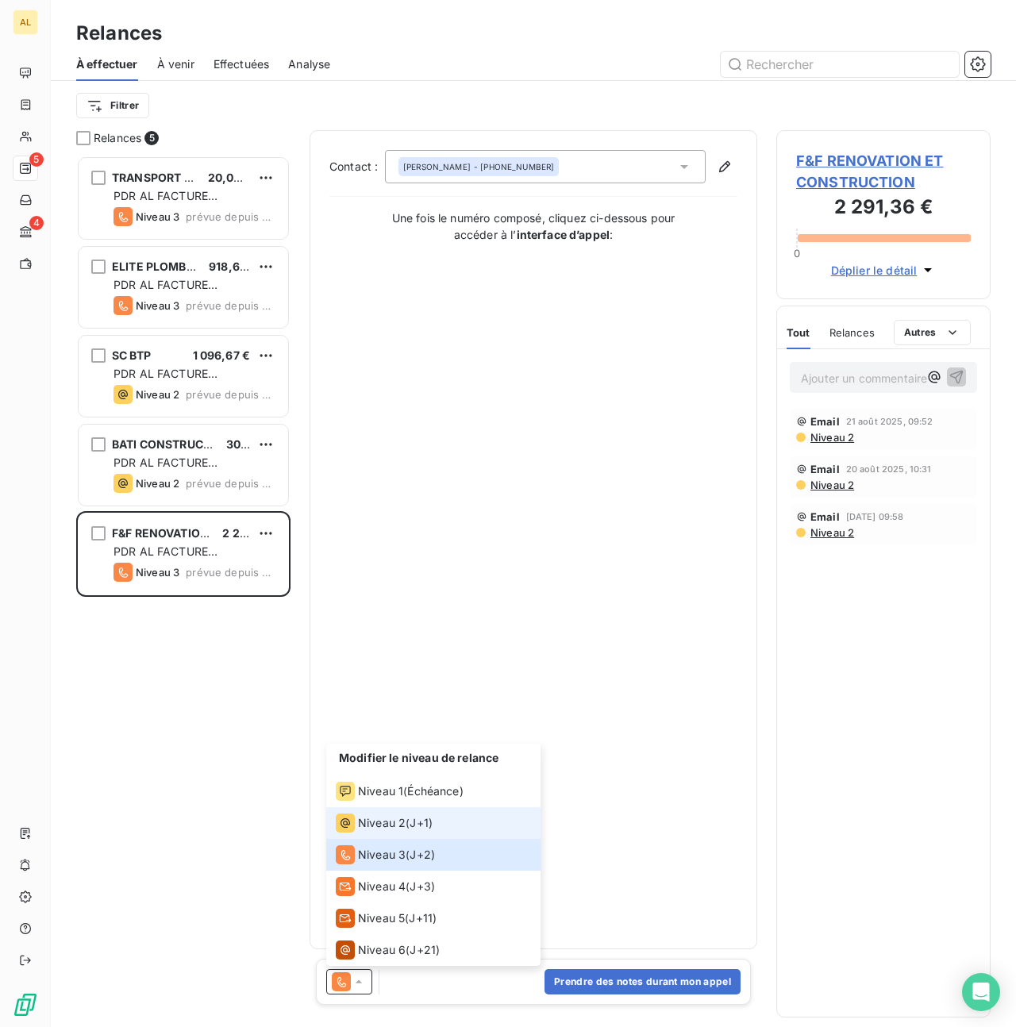
click at [369, 825] on span "Niveau 2" at bounding box center [382, 823] width 48 height 16
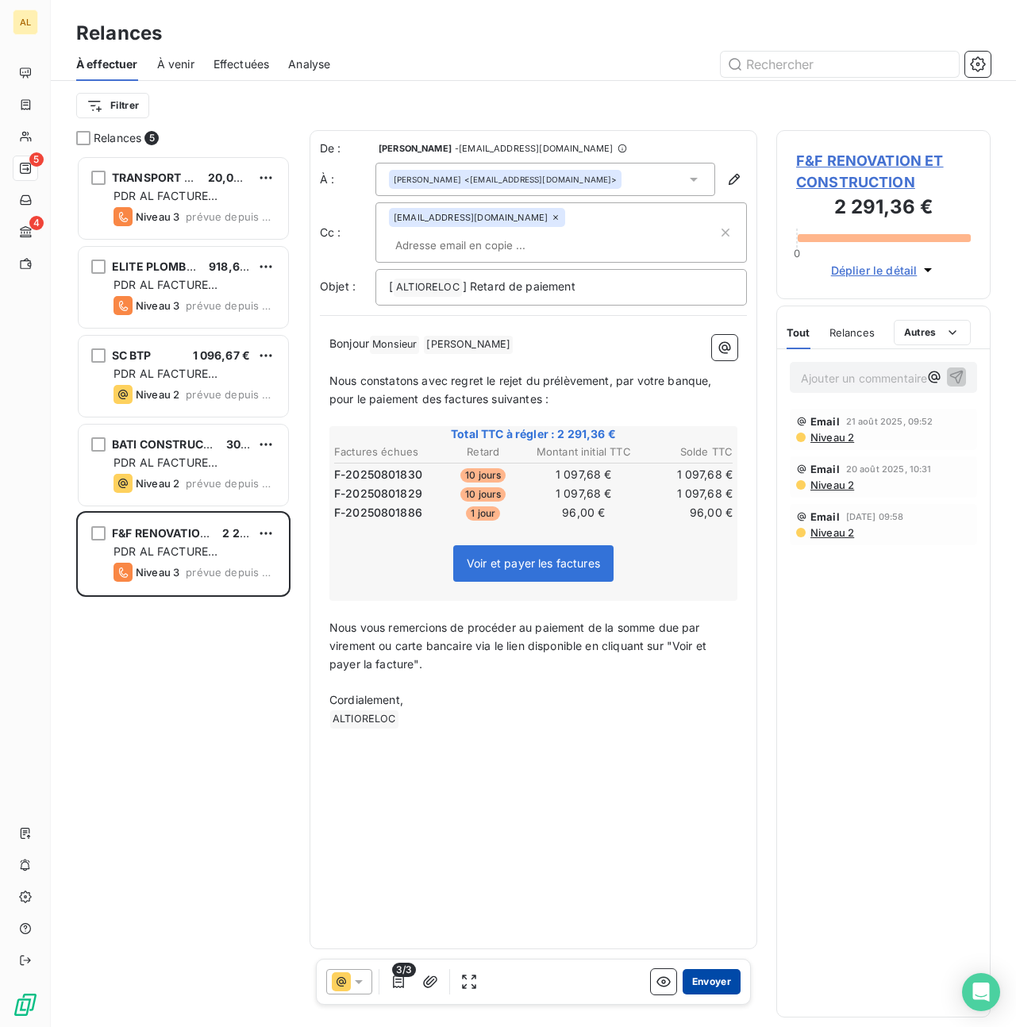
click at [706, 984] on button "Envoyer" at bounding box center [712, 981] width 58 height 25
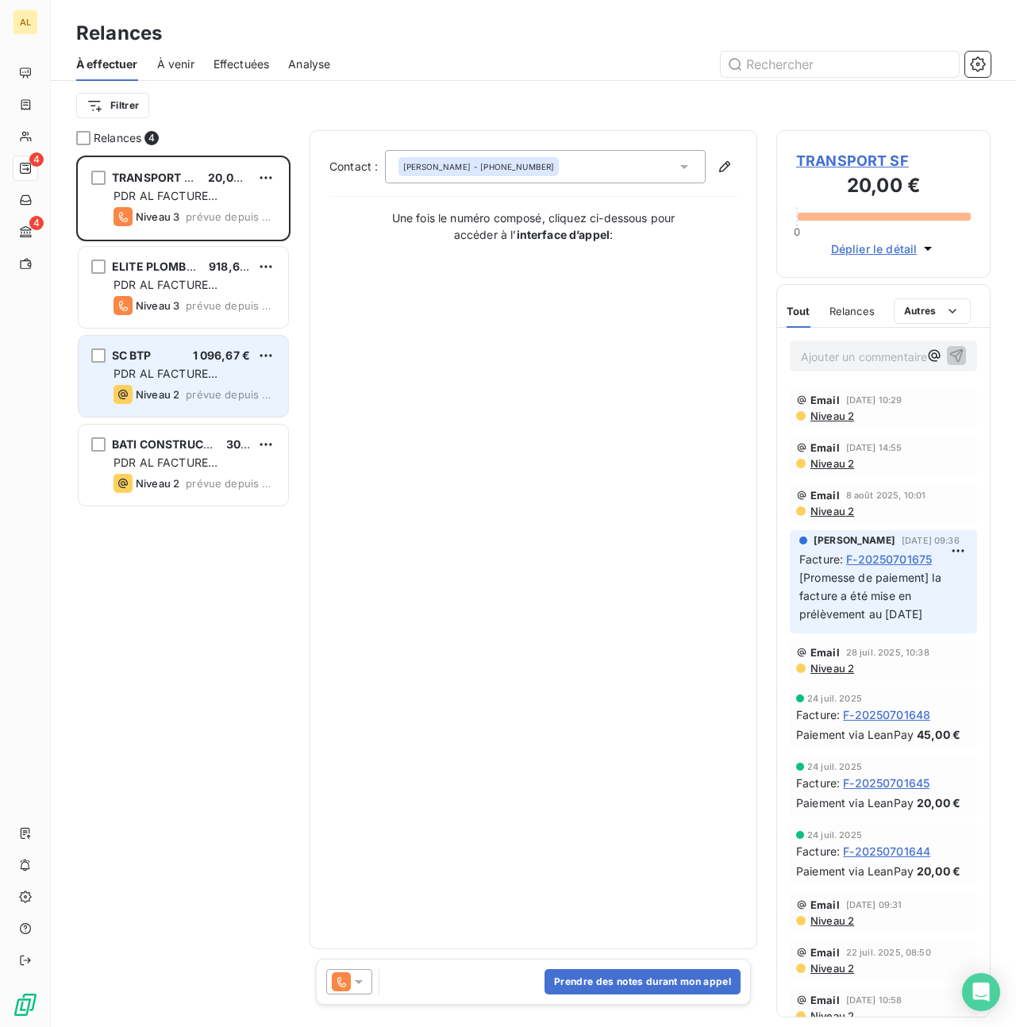
click at [167, 374] on span "PDR AL FACTURE [PERSON_NAME]" at bounding box center [166, 381] width 104 height 29
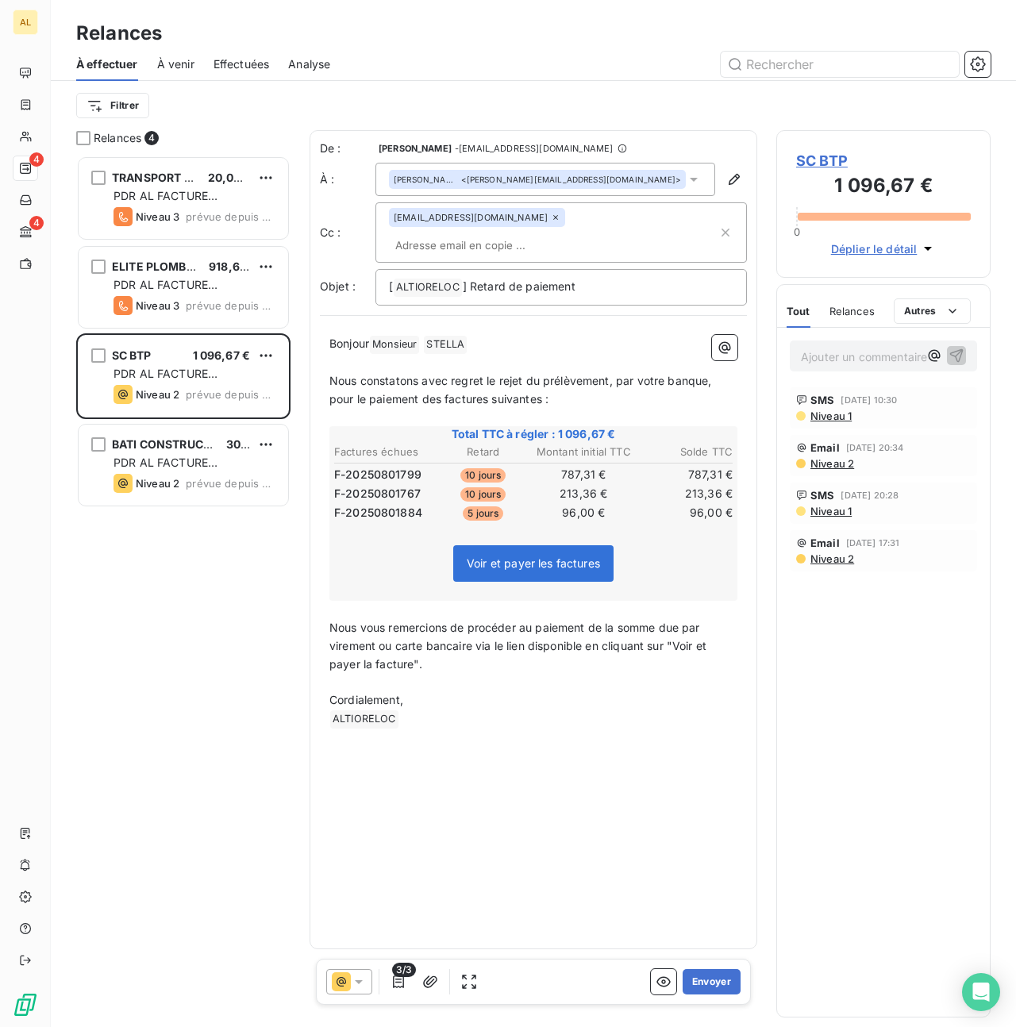
click at [814, 155] on span "SC BTP" at bounding box center [883, 160] width 175 height 21
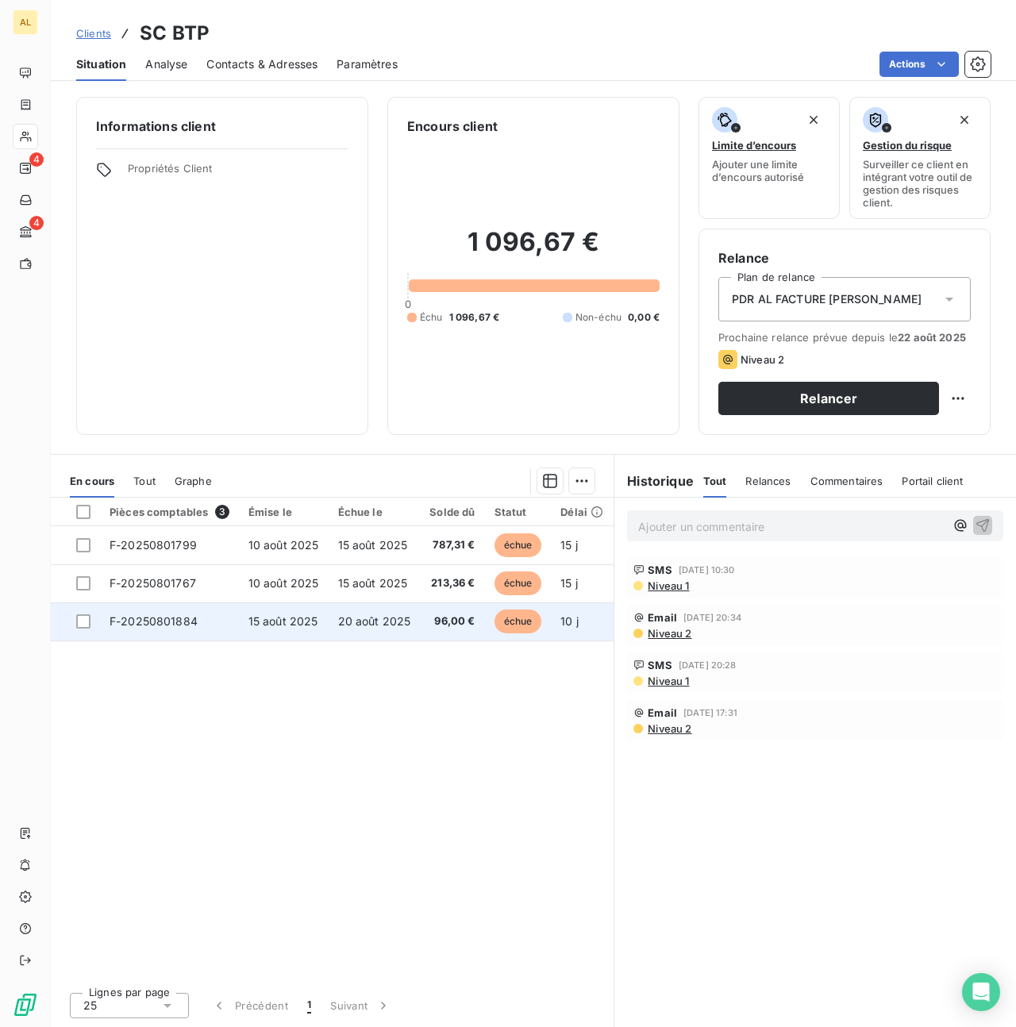
click at [164, 630] on td "F-20250801884" at bounding box center [169, 622] width 139 height 38
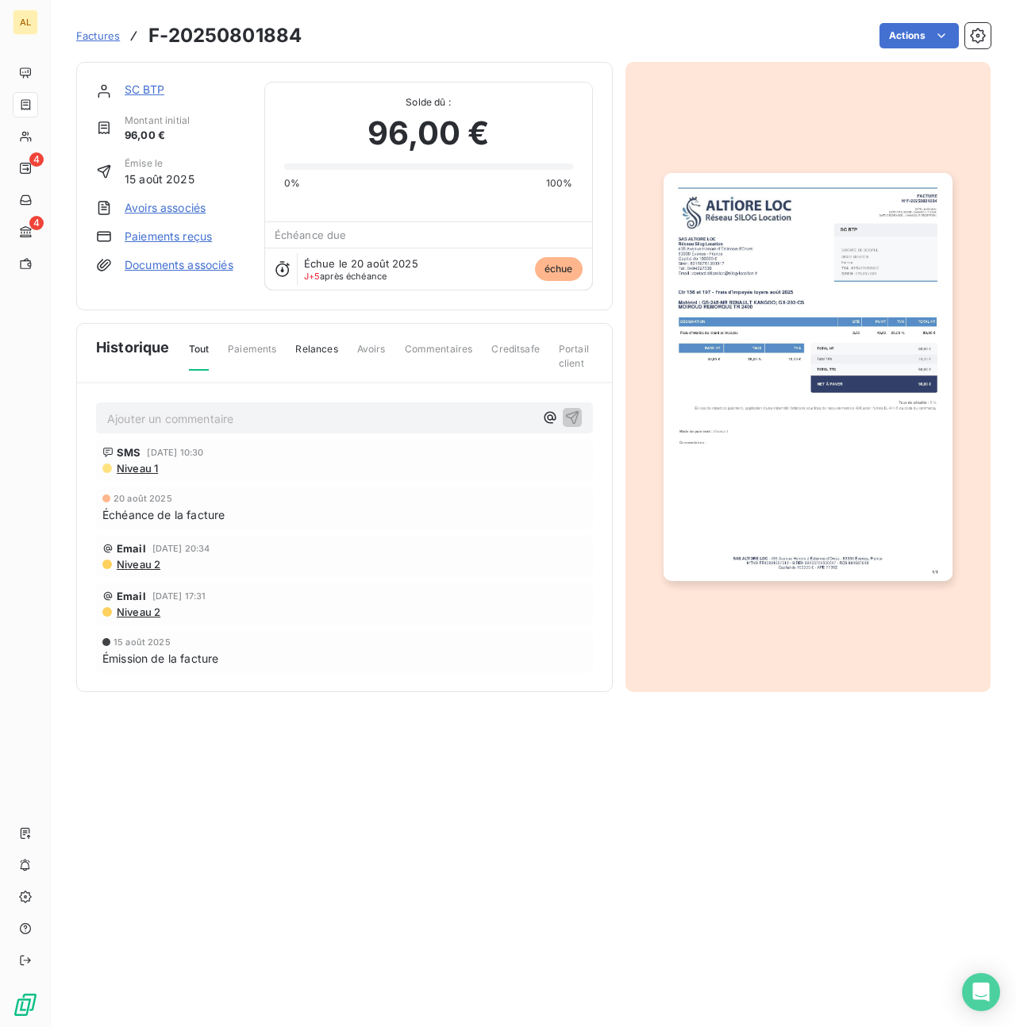
click at [867, 266] on img "button" at bounding box center [808, 377] width 289 height 408
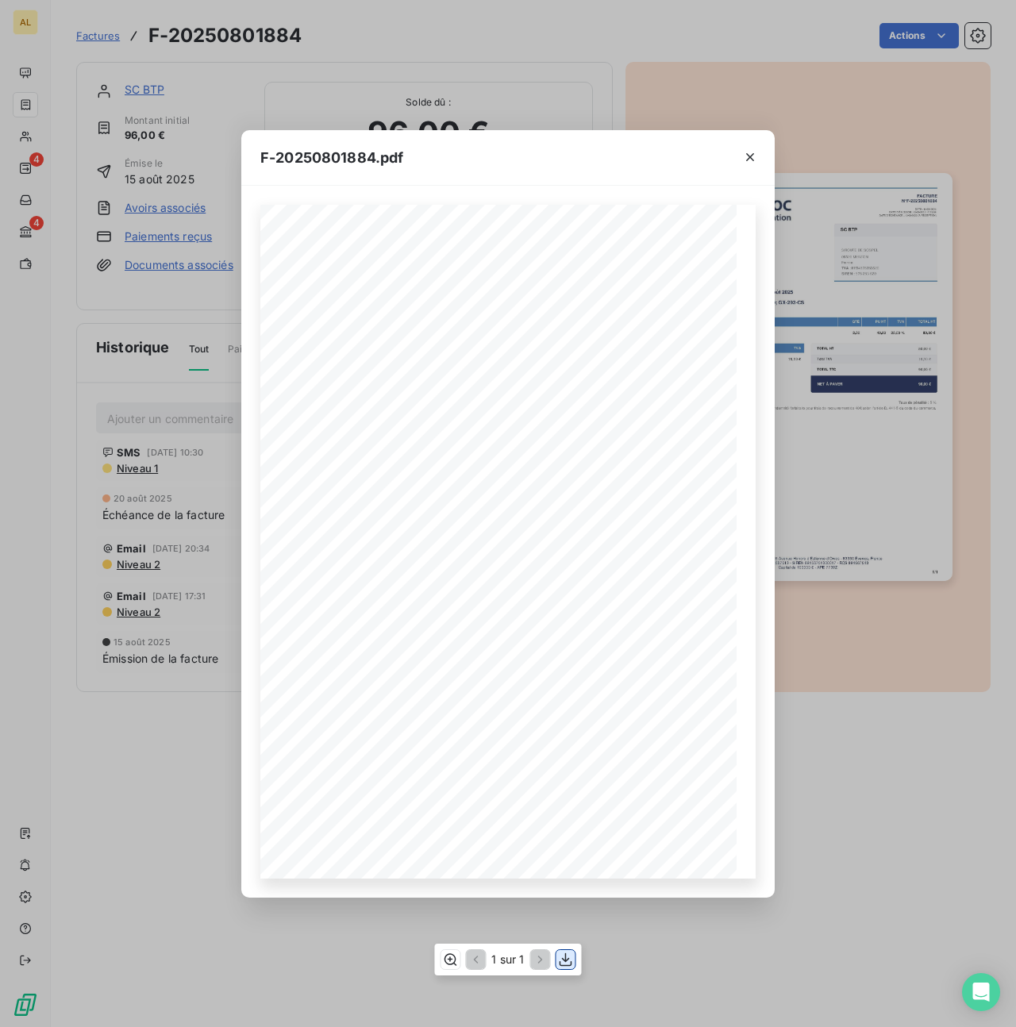
click at [564, 964] on icon "button" at bounding box center [566, 960] width 16 height 16
click at [753, 157] on icon "button" at bounding box center [750, 157] width 16 height 16
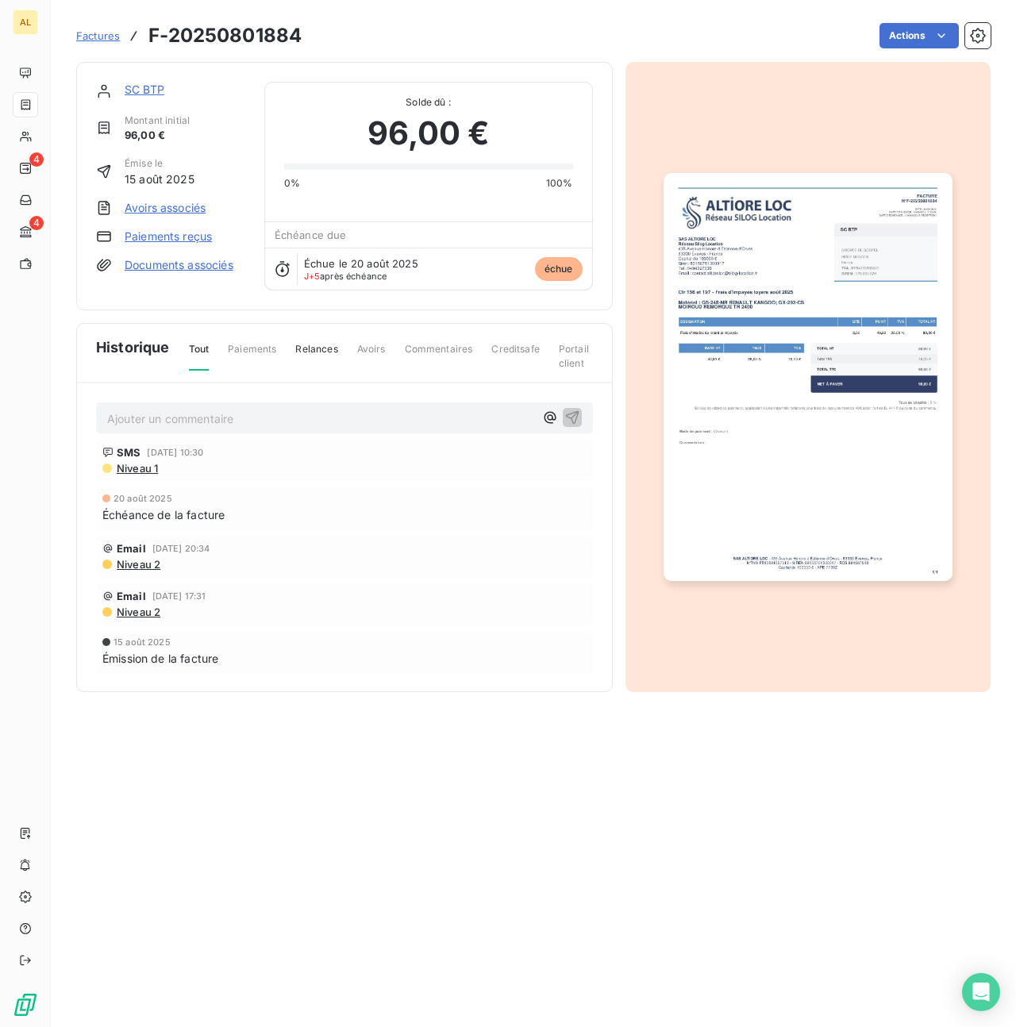
click at [142, 94] on link "SC BTP" at bounding box center [145, 89] width 40 height 13
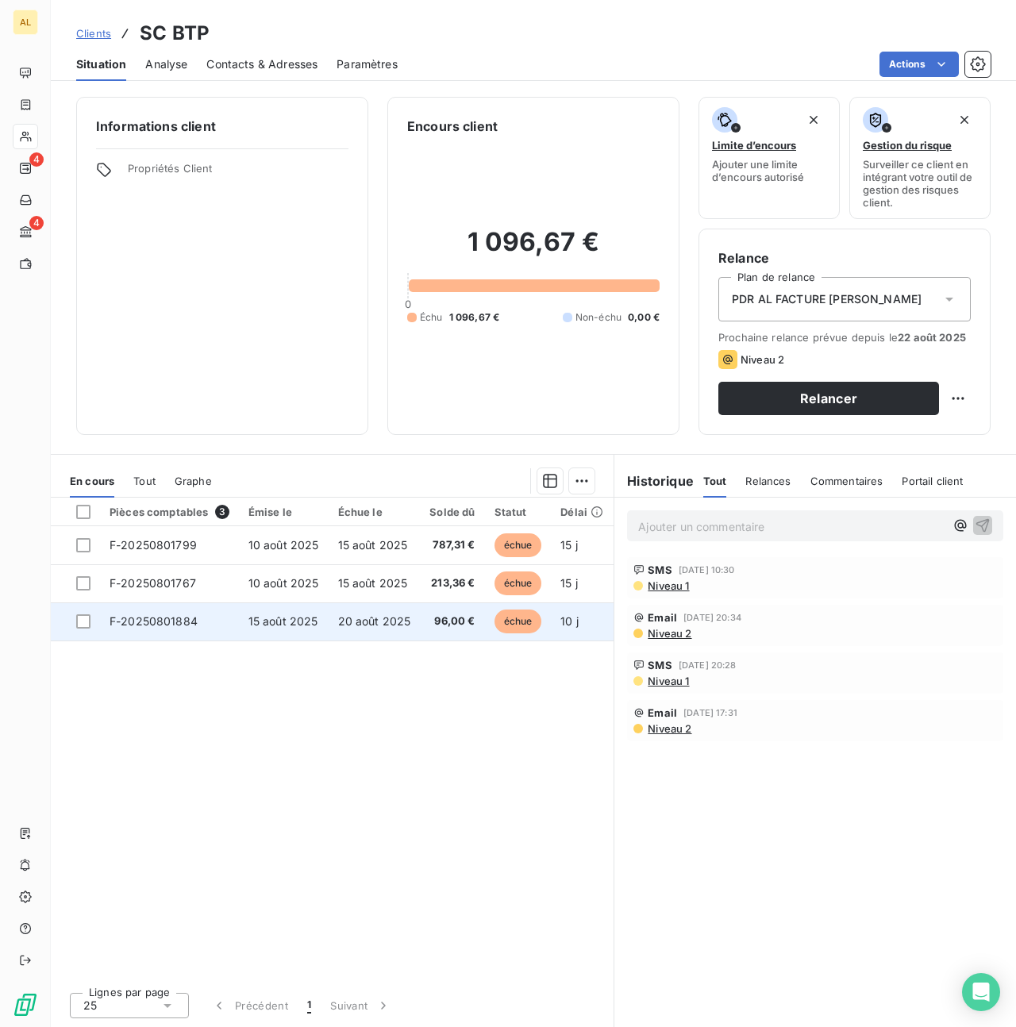
click at [139, 619] on span "F-20250801884" at bounding box center [154, 621] width 88 height 13
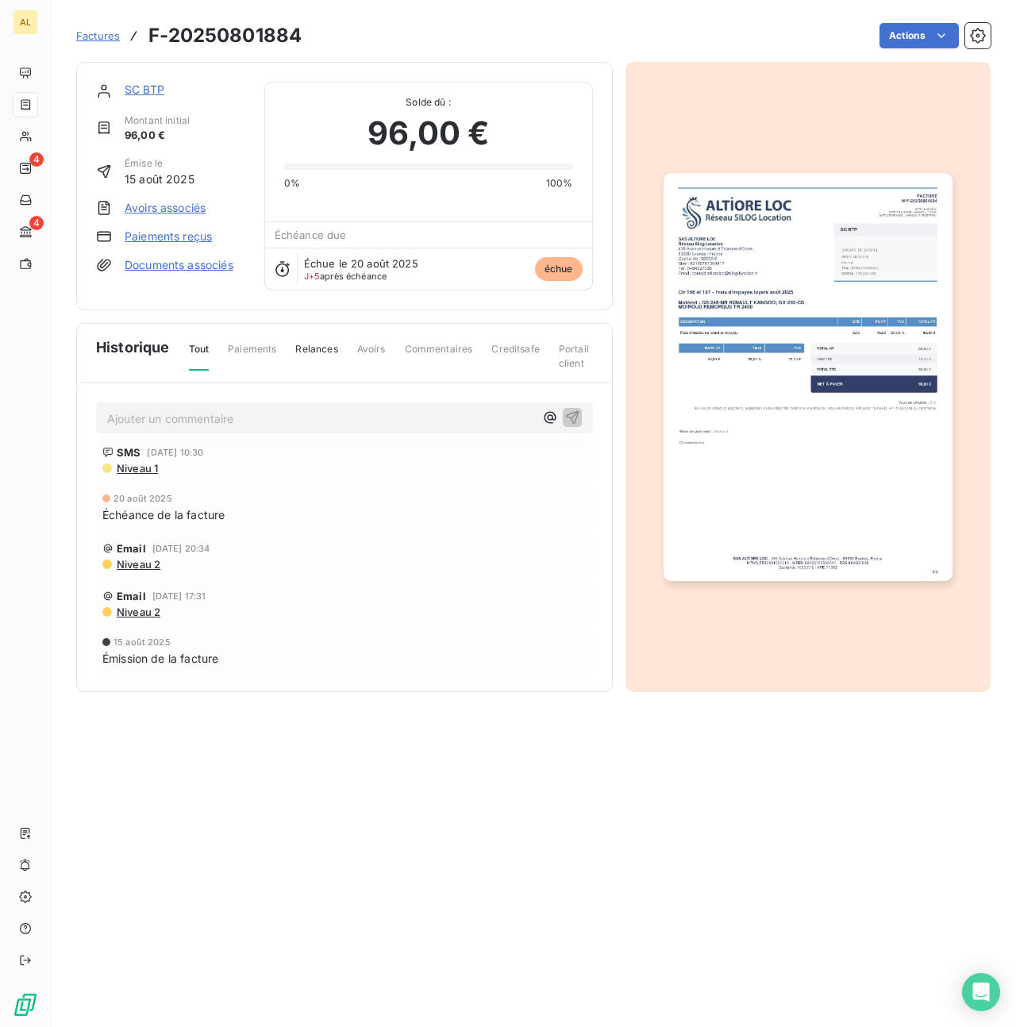
click at [160, 235] on link "Paiements reçus" at bounding box center [168, 237] width 87 height 16
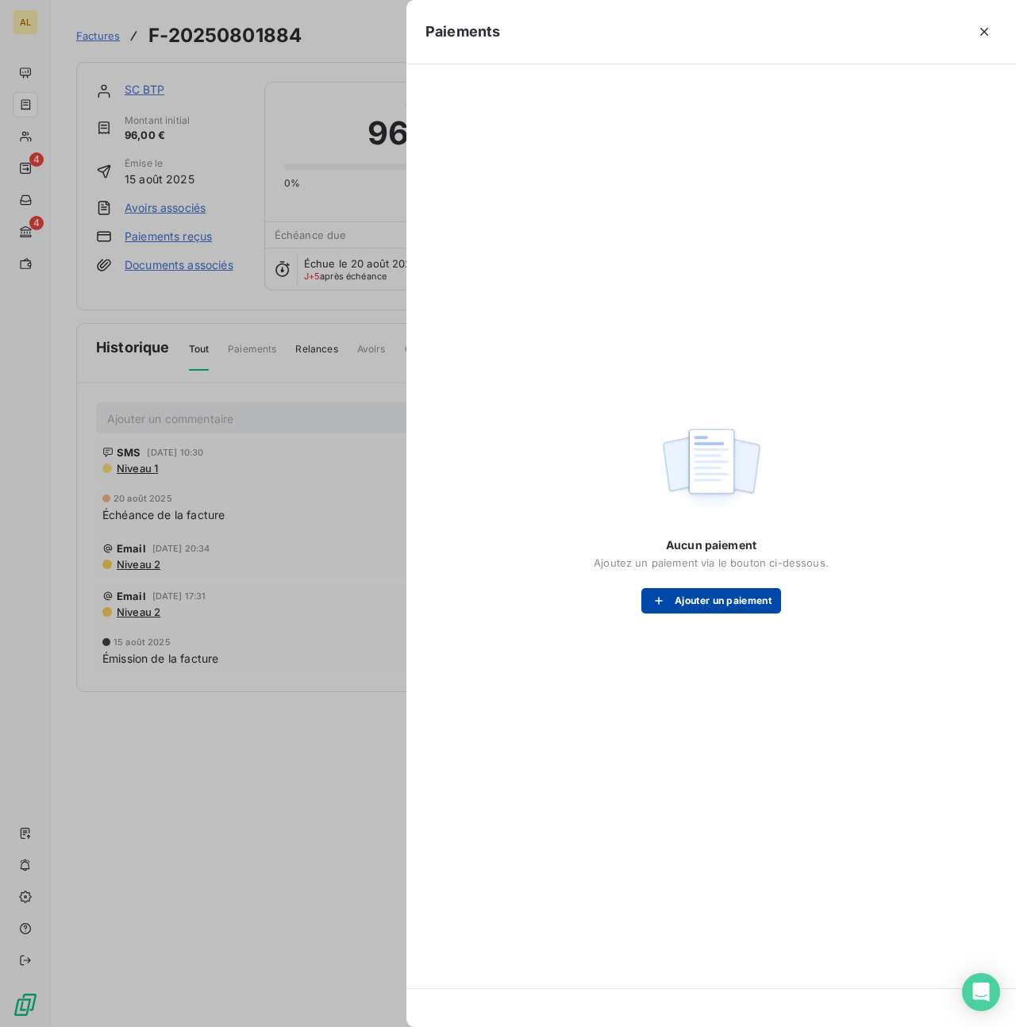
click at [713, 592] on button "Ajouter un paiement" at bounding box center [712, 600] width 140 height 25
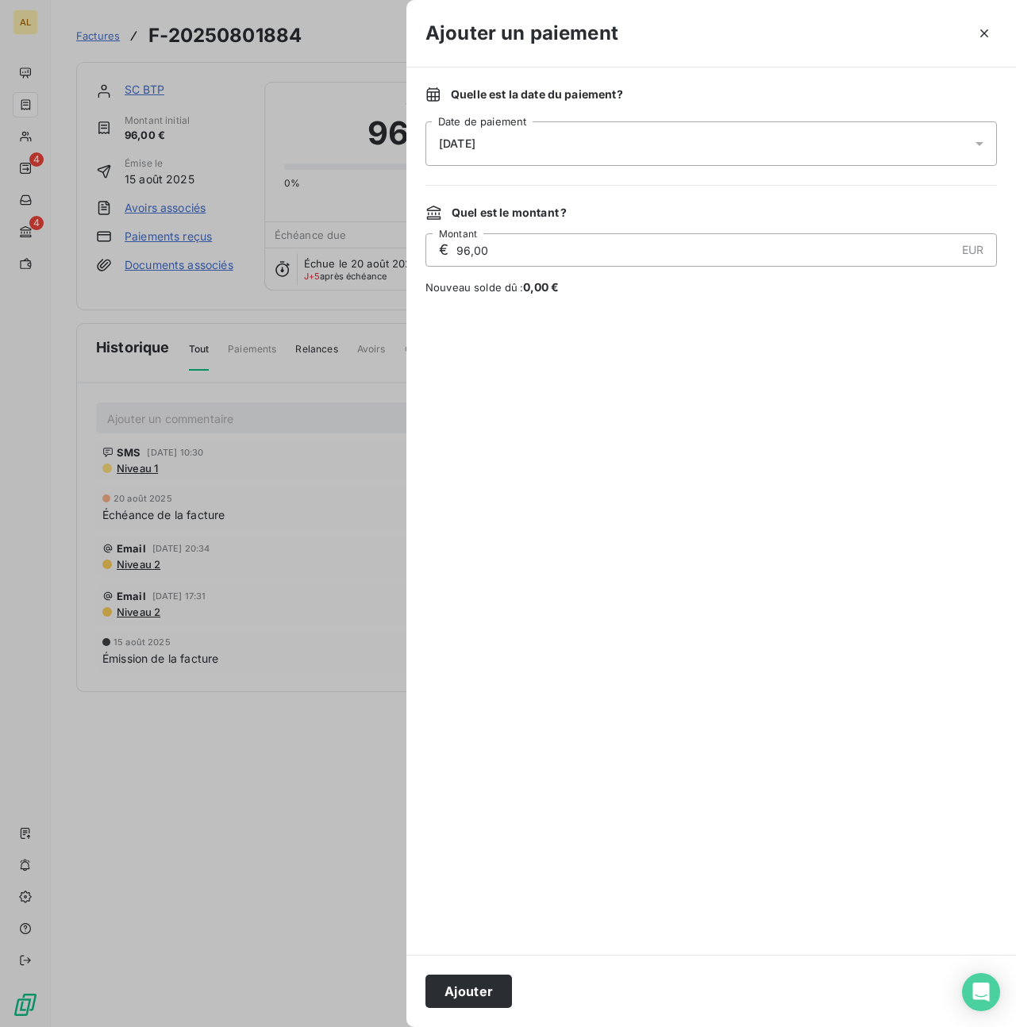
click at [866, 129] on div "25/08/2025" at bounding box center [712, 143] width 572 height 44
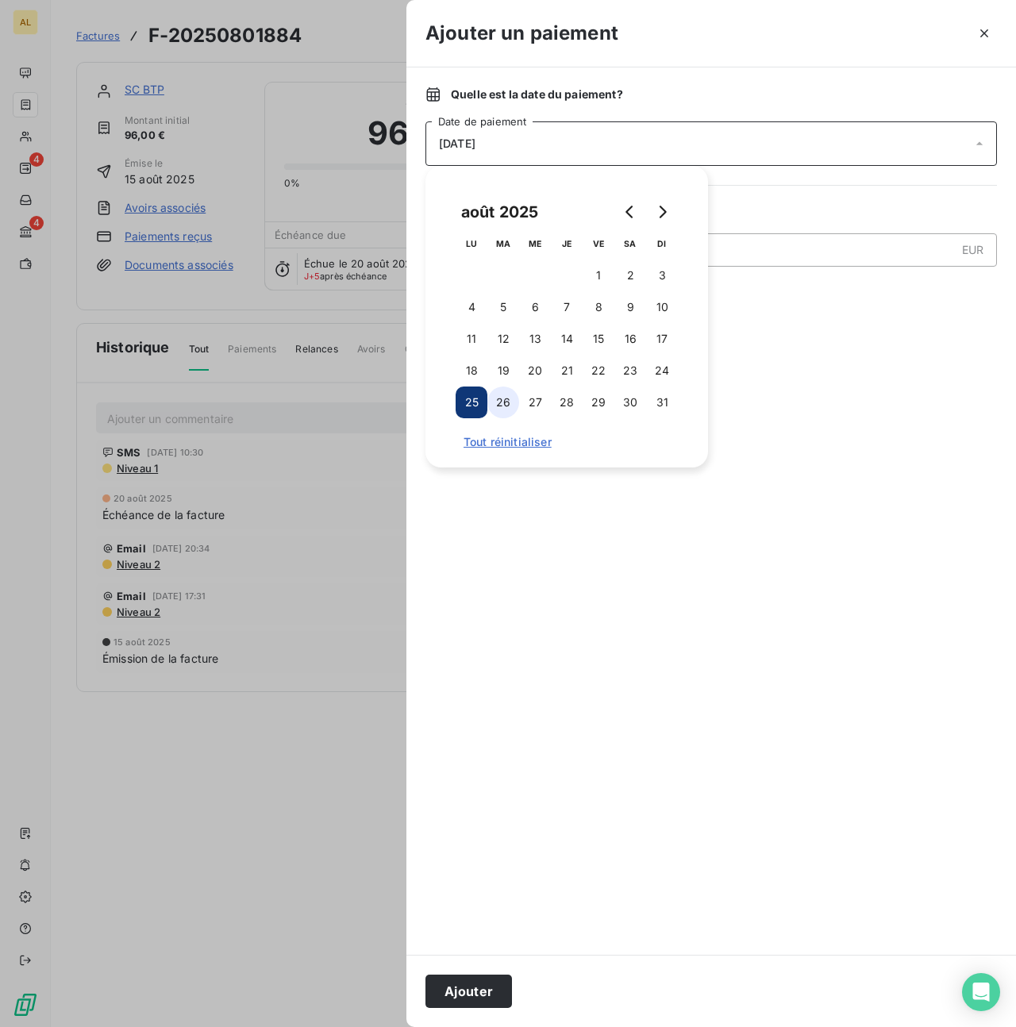
click at [500, 403] on button "26" at bounding box center [503, 403] width 32 height 32
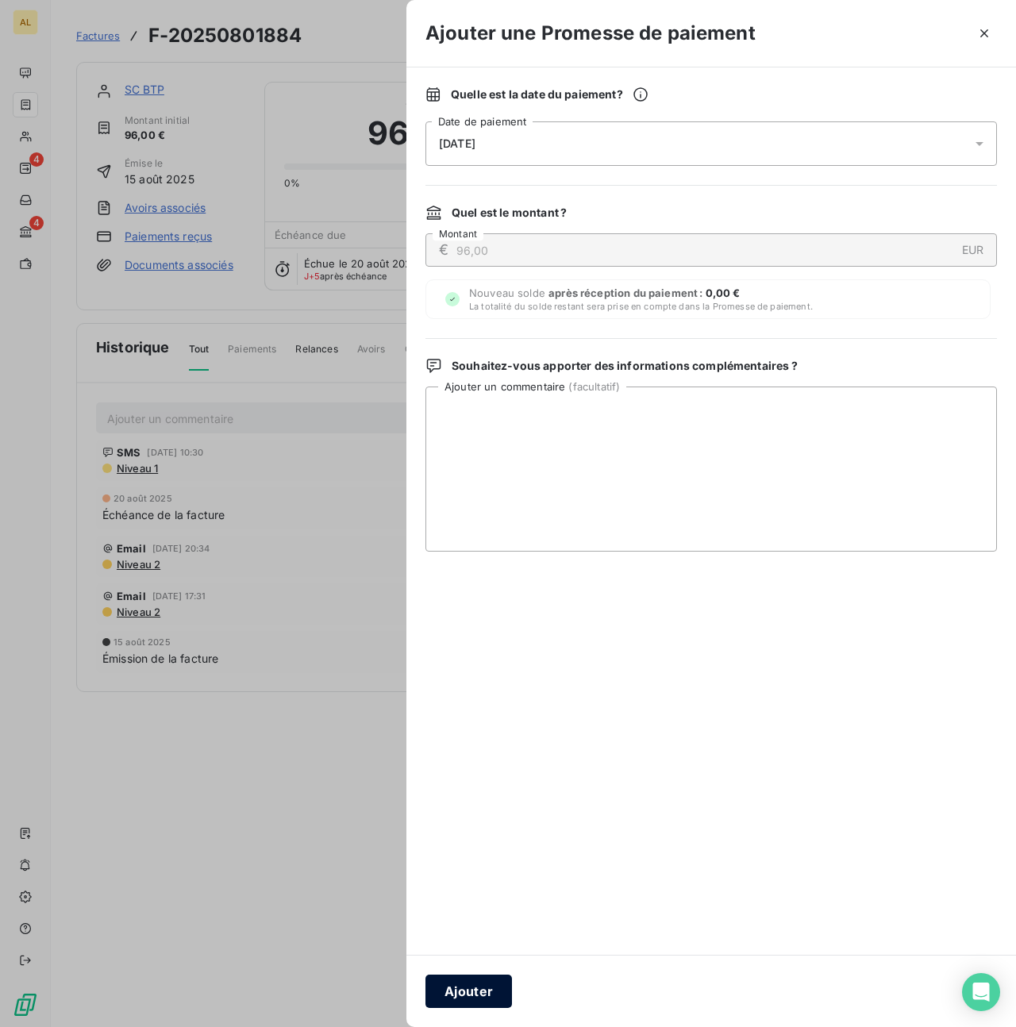
click at [489, 994] on button "Ajouter" at bounding box center [469, 991] width 87 height 33
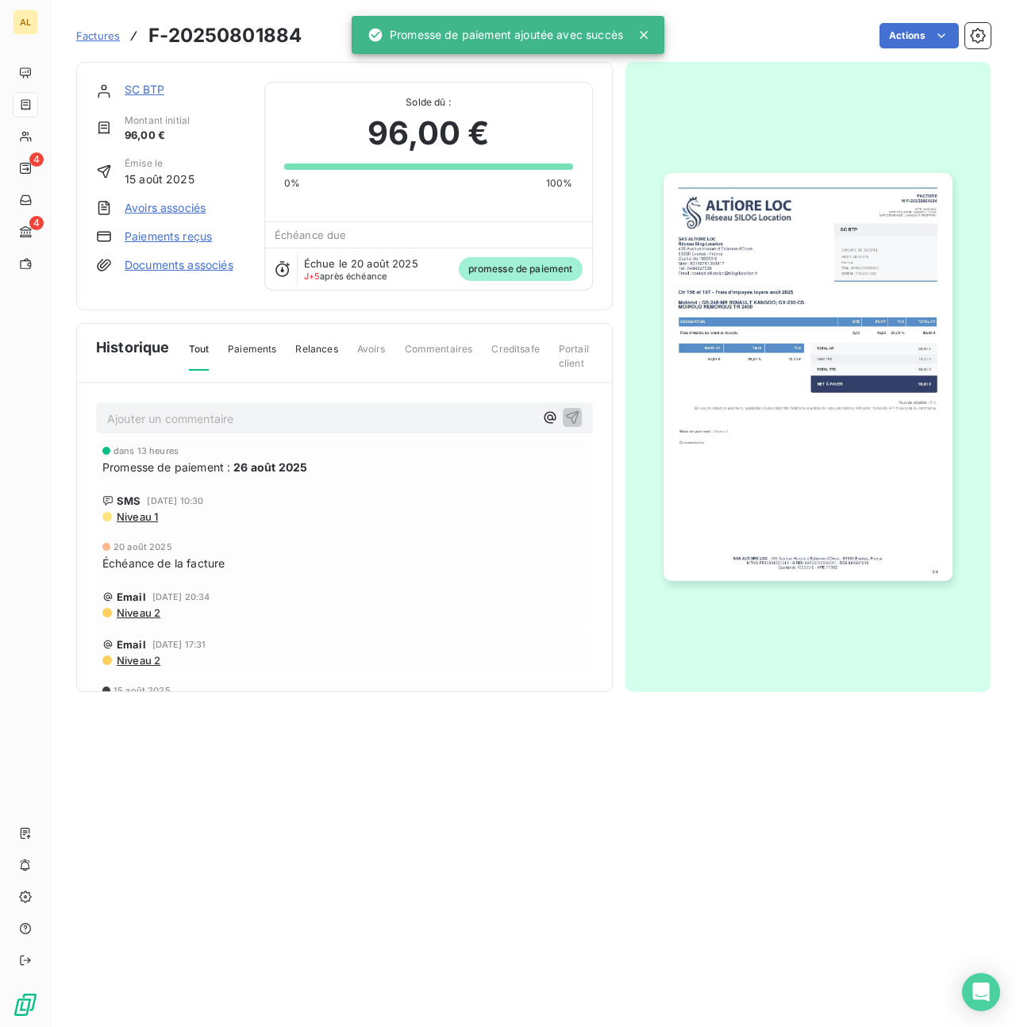
click at [141, 86] on link "SC BTP" at bounding box center [145, 89] width 40 height 13
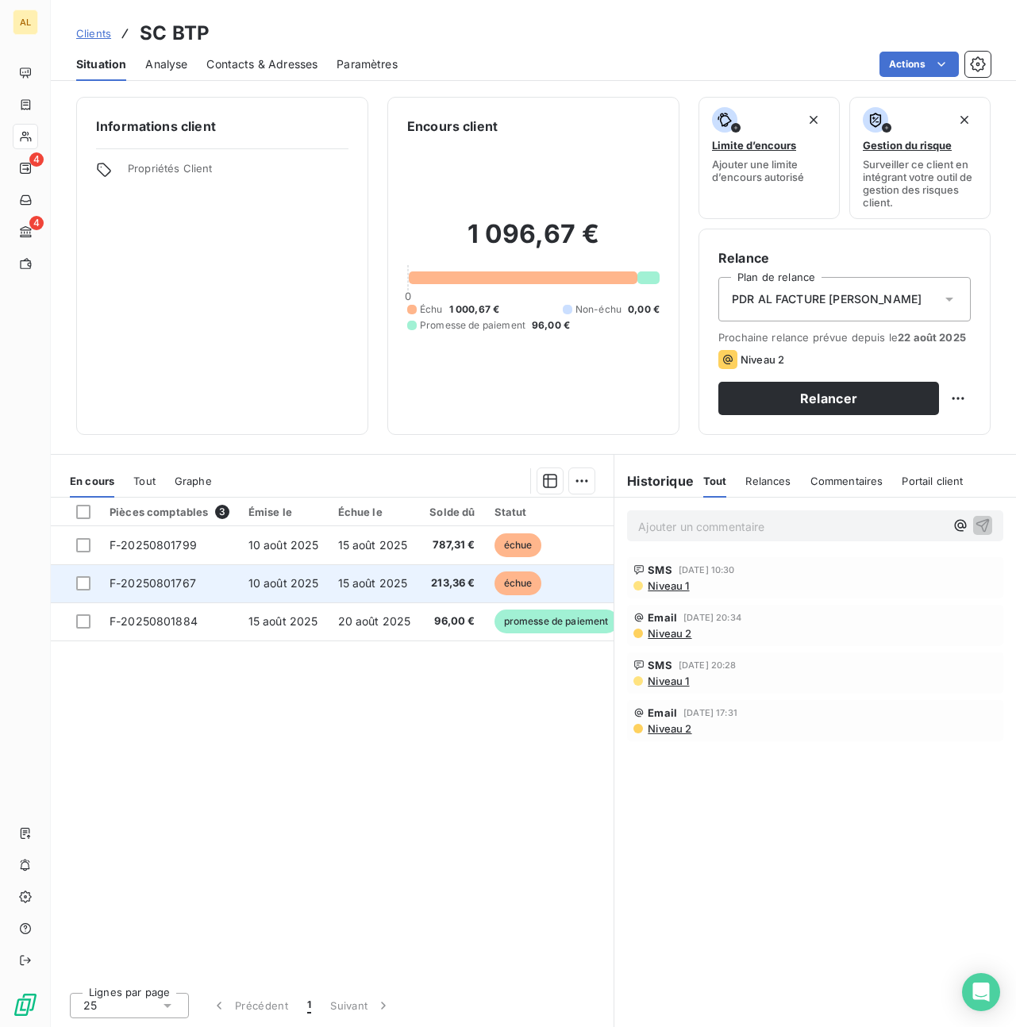
click at [162, 587] on span "F-20250801767" at bounding box center [153, 582] width 87 height 13
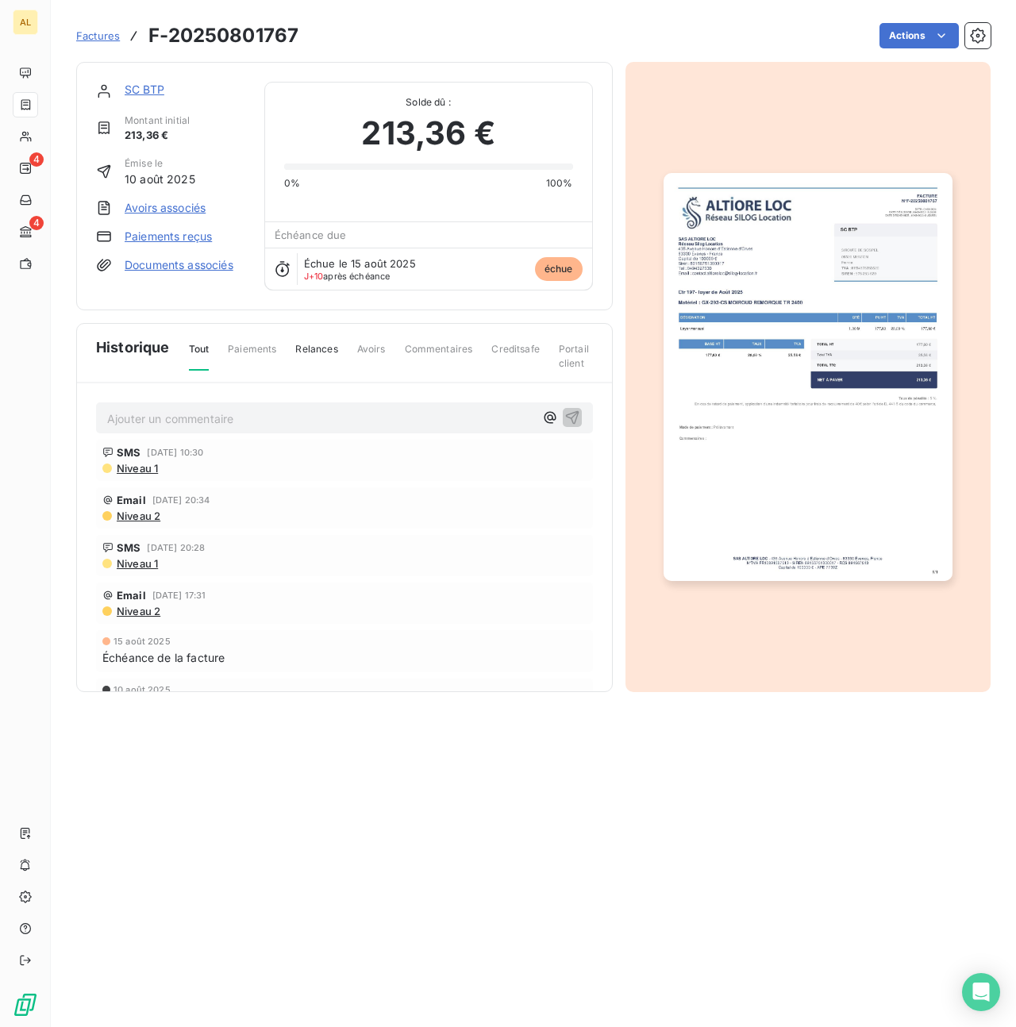
click at [169, 238] on link "Paiements reçus" at bounding box center [168, 237] width 87 height 16
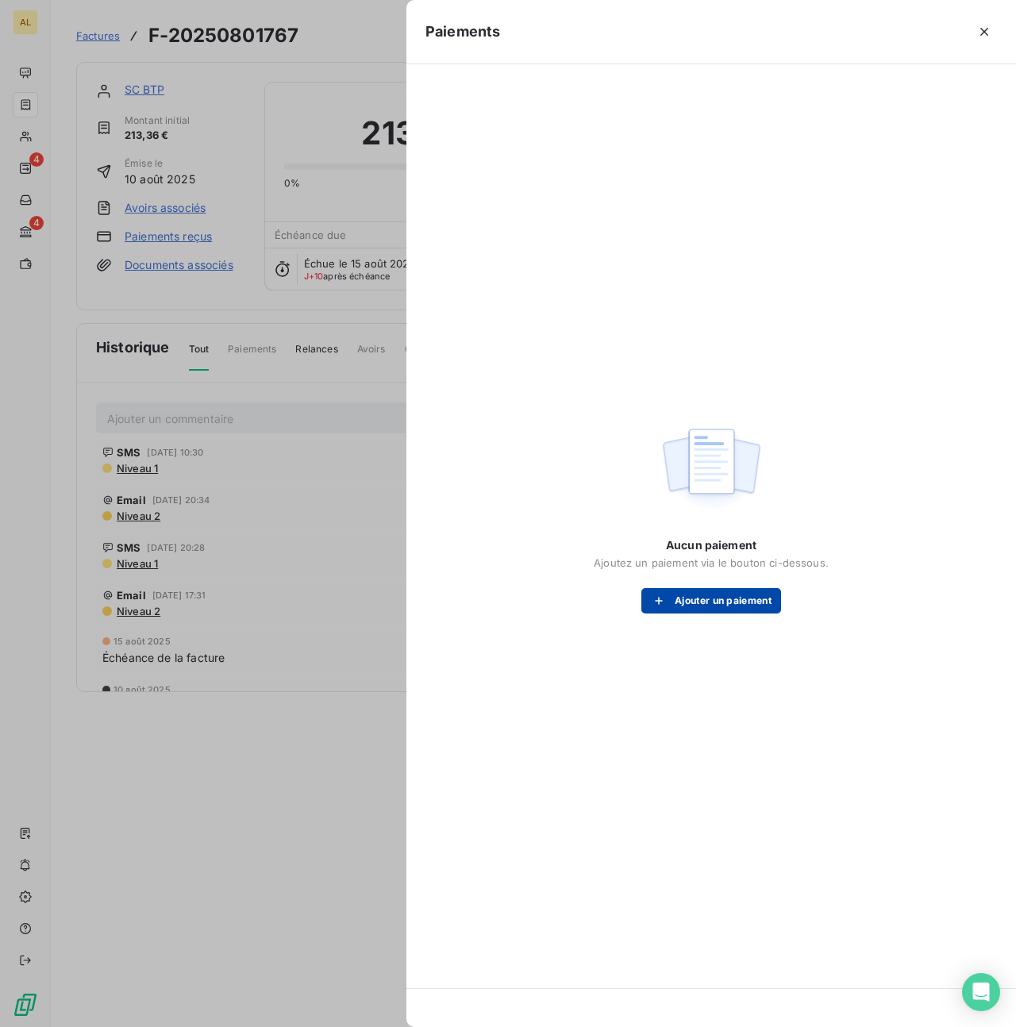
click at [732, 599] on button "Ajouter un paiement" at bounding box center [712, 600] width 140 height 25
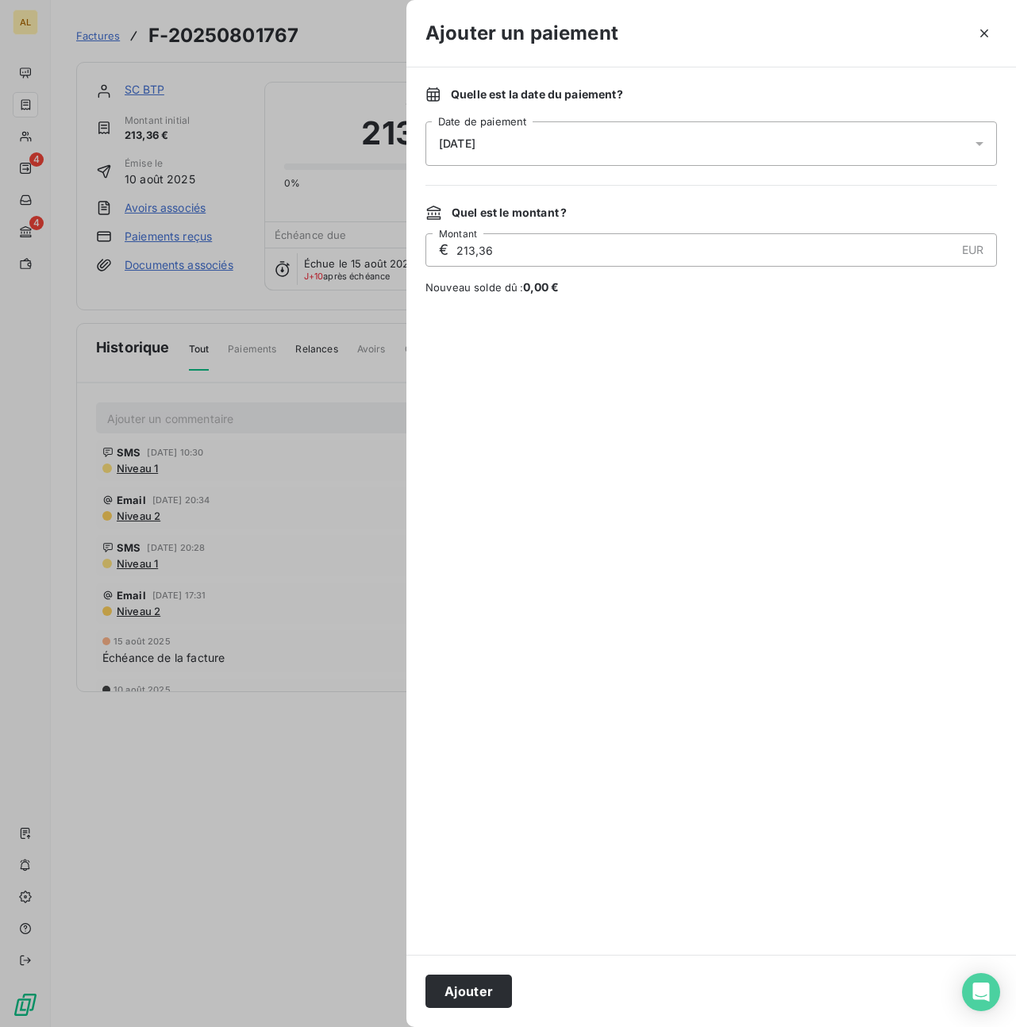
click at [531, 140] on div "25/08/2025" at bounding box center [712, 143] width 572 height 44
click at [978, 33] on icon "button" at bounding box center [985, 33] width 16 height 16
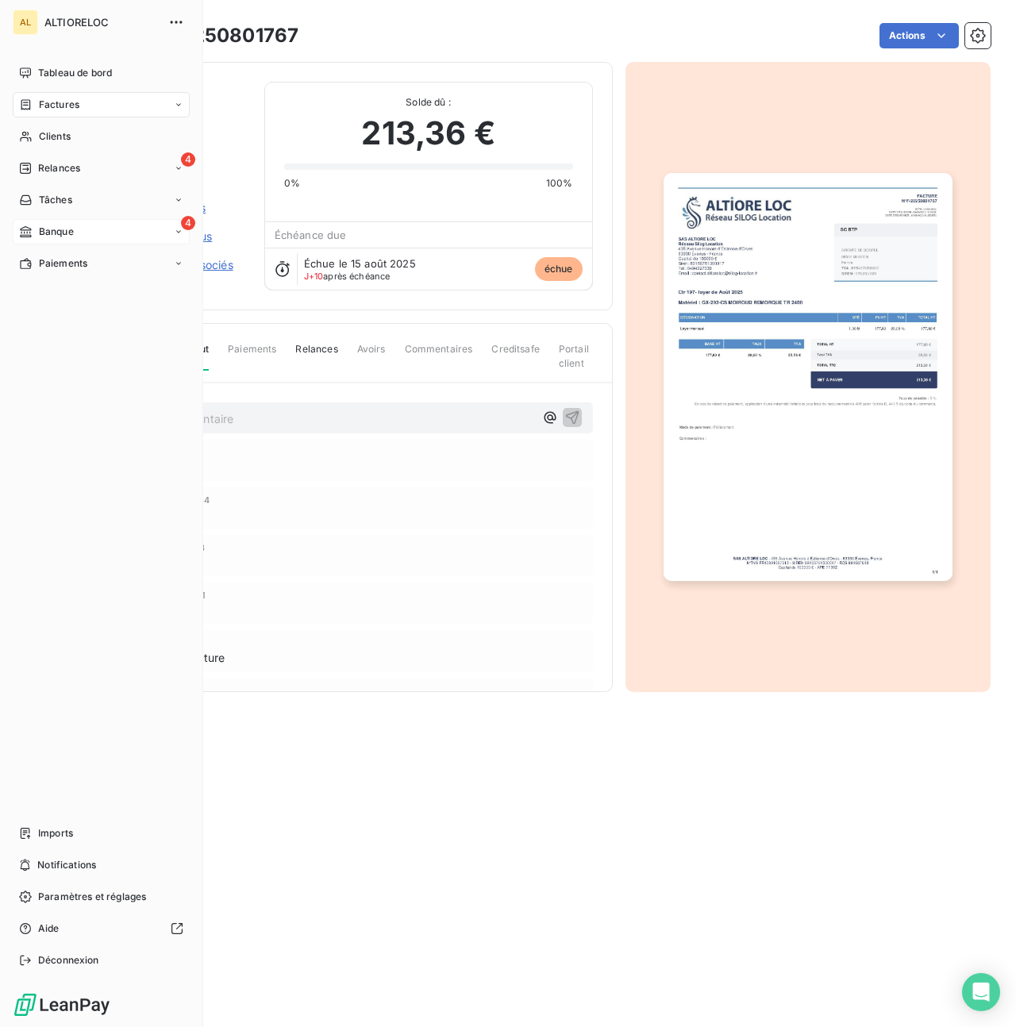
click at [53, 232] on span "Banque" at bounding box center [56, 232] width 35 height 14
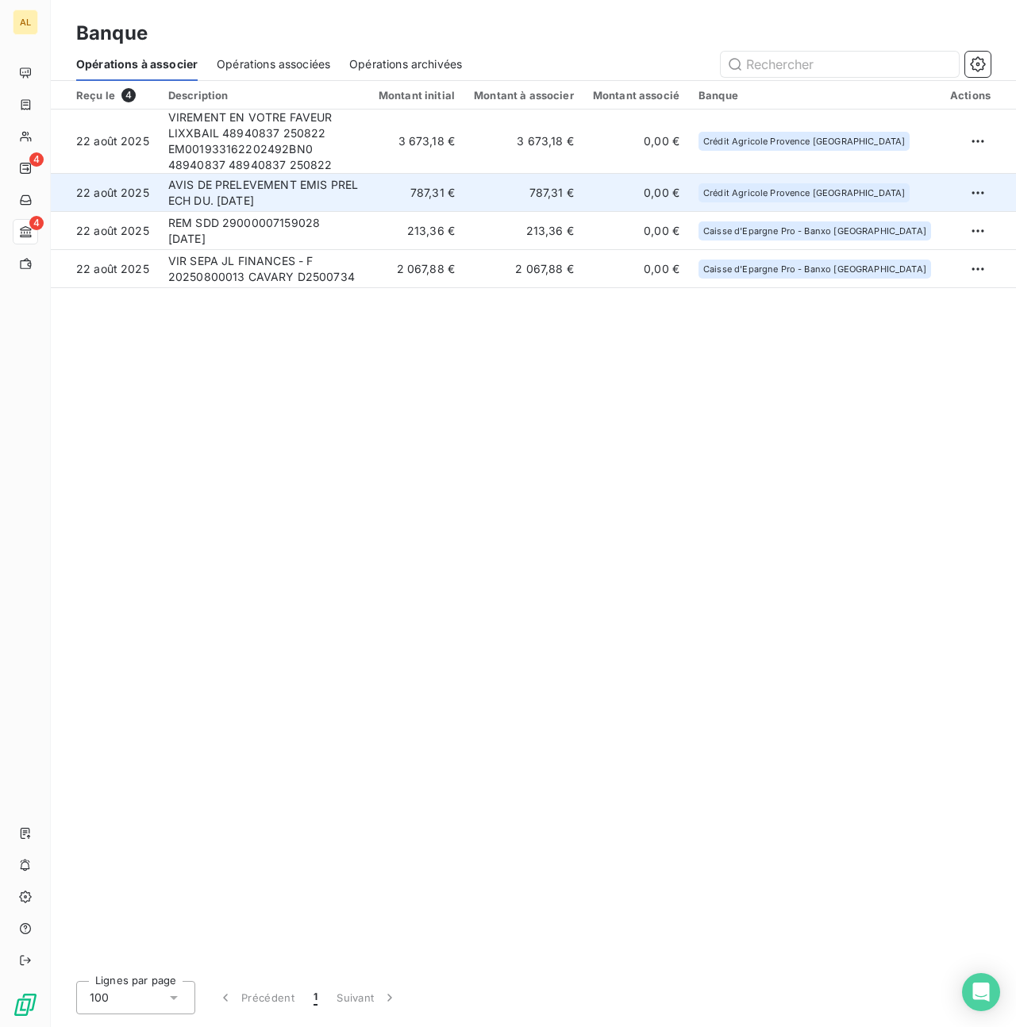
click at [291, 194] on td "AVIS DE PRELEVEMENT EMIS PREL ECH DU. 22/08/25" at bounding box center [264, 193] width 210 height 38
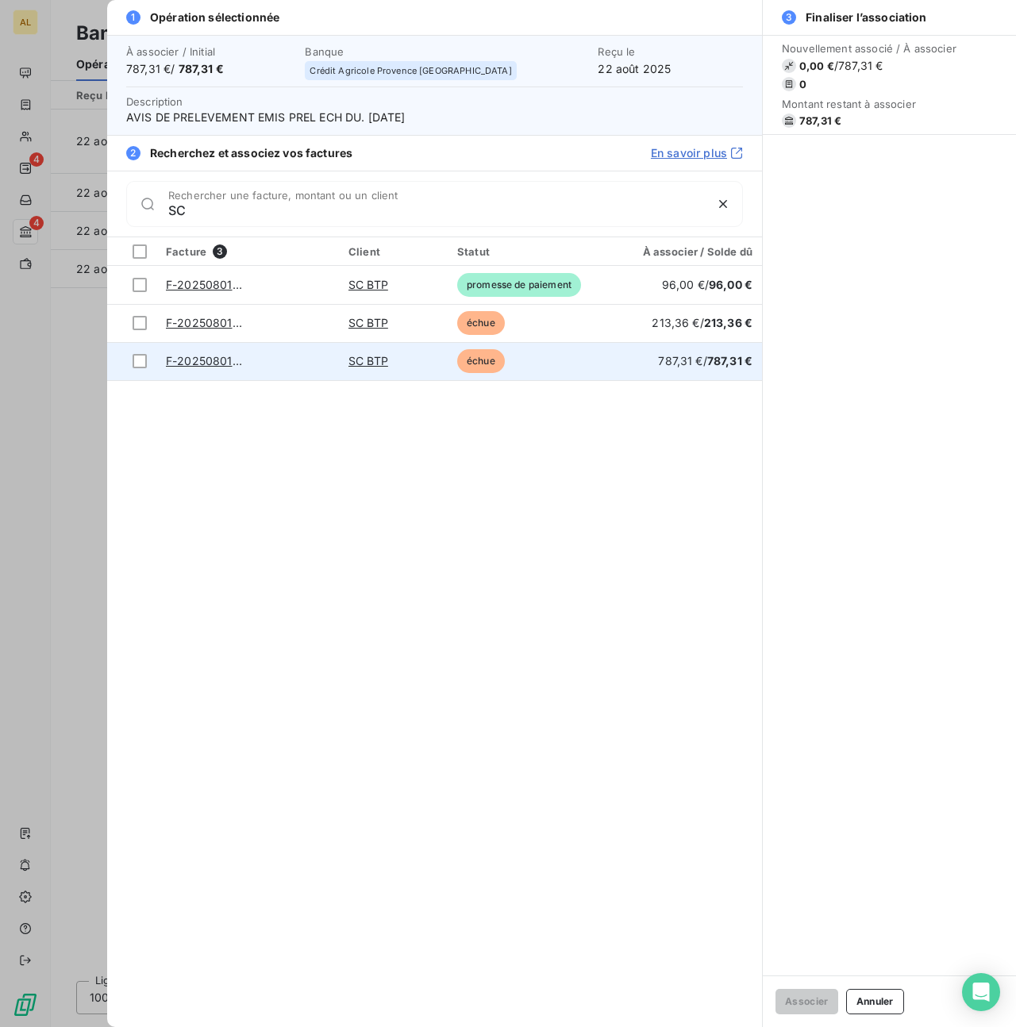
type input "SC"
click at [216, 369] on td "F-20250801799" at bounding box center [247, 361] width 183 height 38
click at [222, 360] on link "F-20250801799" at bounding box center [209, 360] width 87 height 13
click at [137, 363] on div at bounding box center [140, 361] width 14 height 14
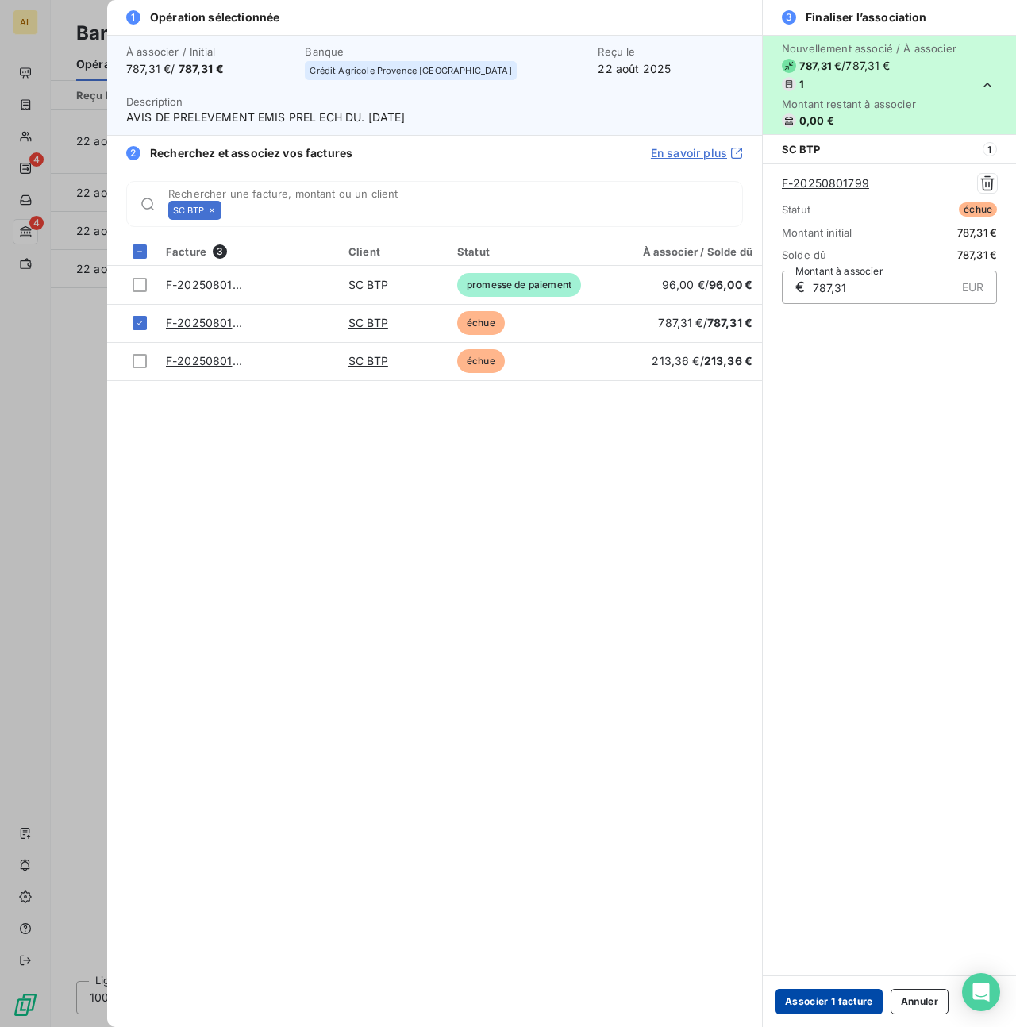
click at [828, 1004] on button "Associer 1 facture" at bounding box center [829, 1001] width 107 height 25
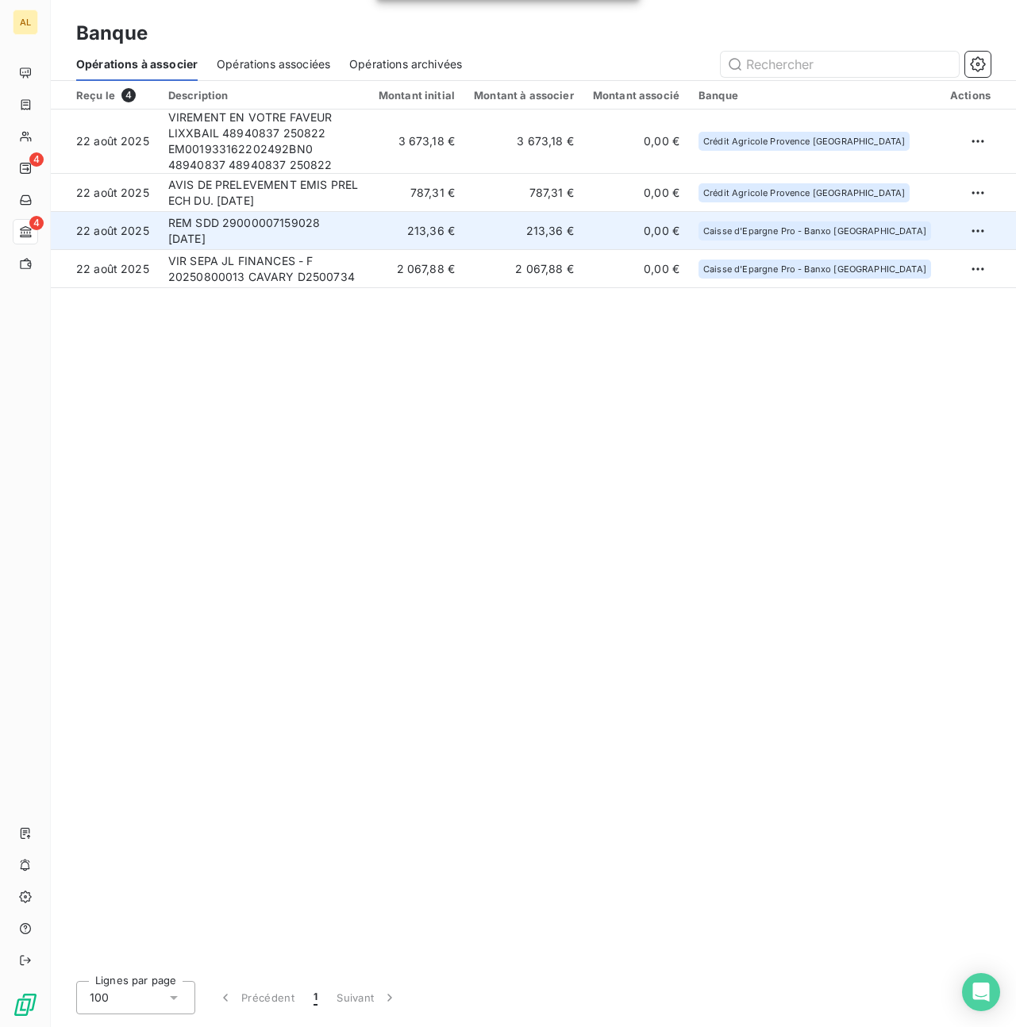
click at [860, 229] on span "Caisse d'Epargne Pro - Banxo Côte d'Azur" at bounding box center [814, 231] width 223 height 10
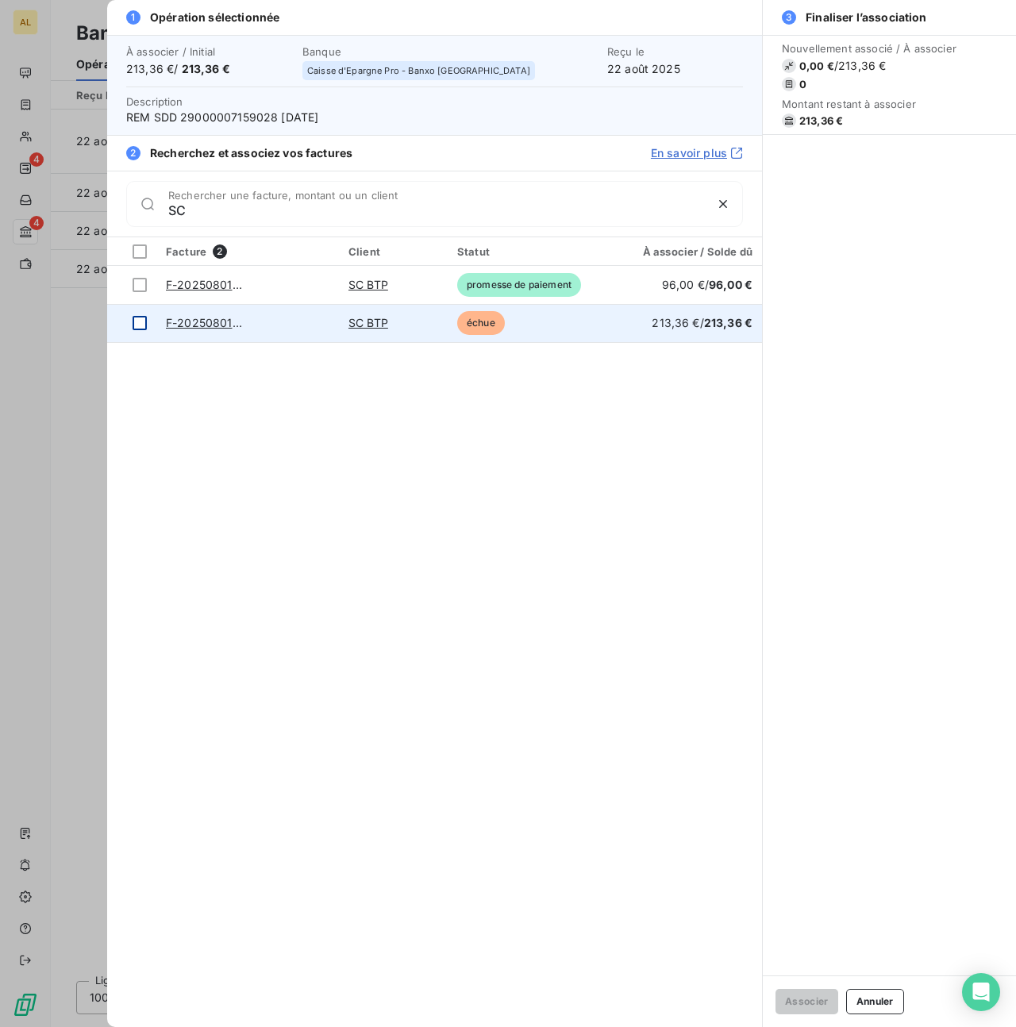
type input "SC"
click at [138, 319] on div at bounding box center [140, 323] width 14 height 14
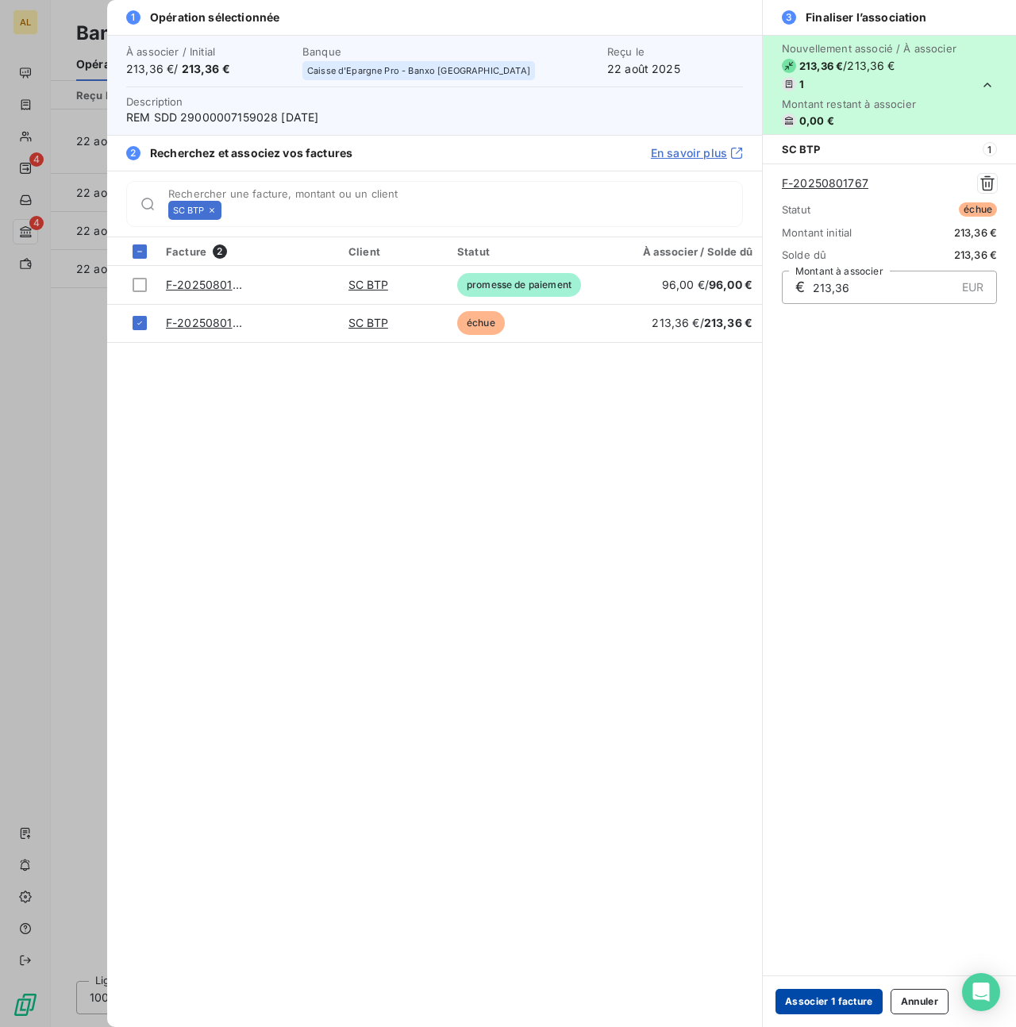
click at [820, 996] on button "Associer 1 facture" at bounding box center [829, 1001] width 107 height 25
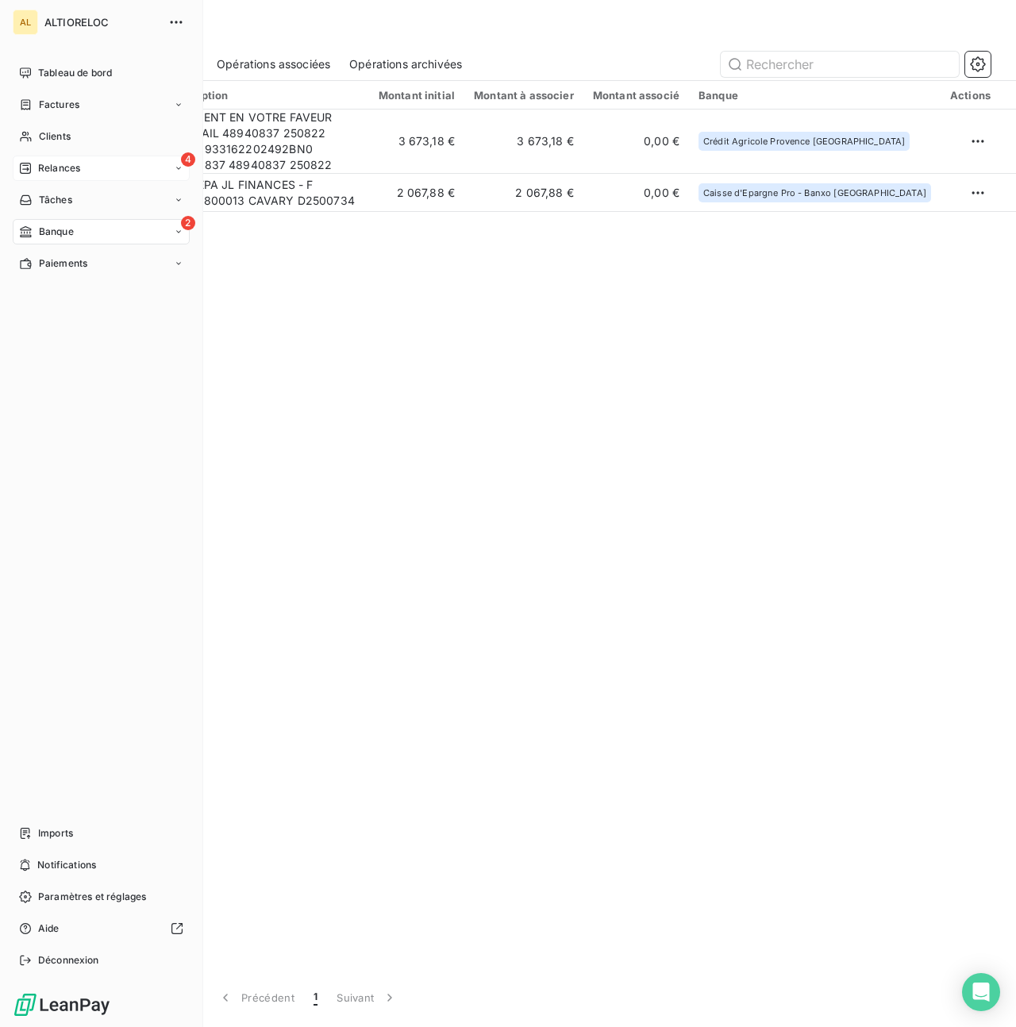
click at [44, 164] on span "Relances" at bounding box center [59, 168] width 42 height 14
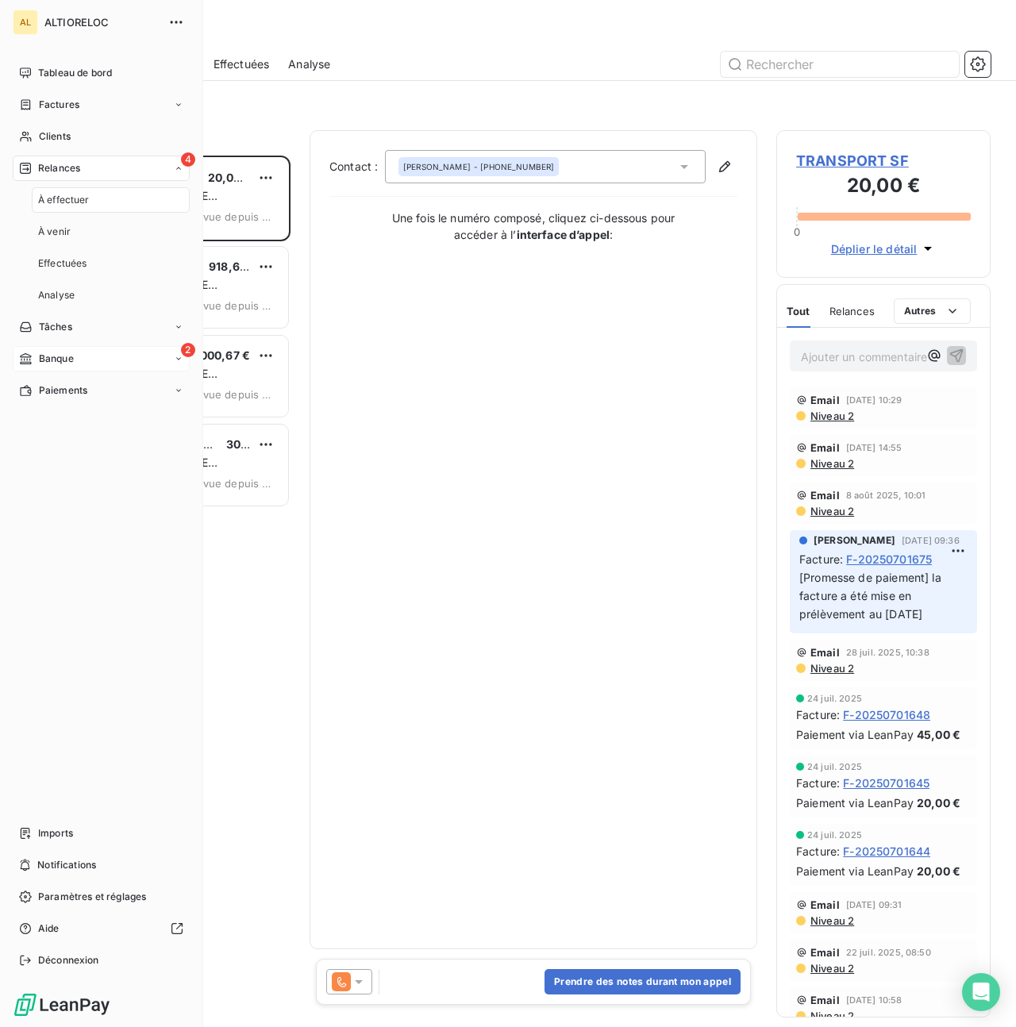
scroll to position [872, 214]
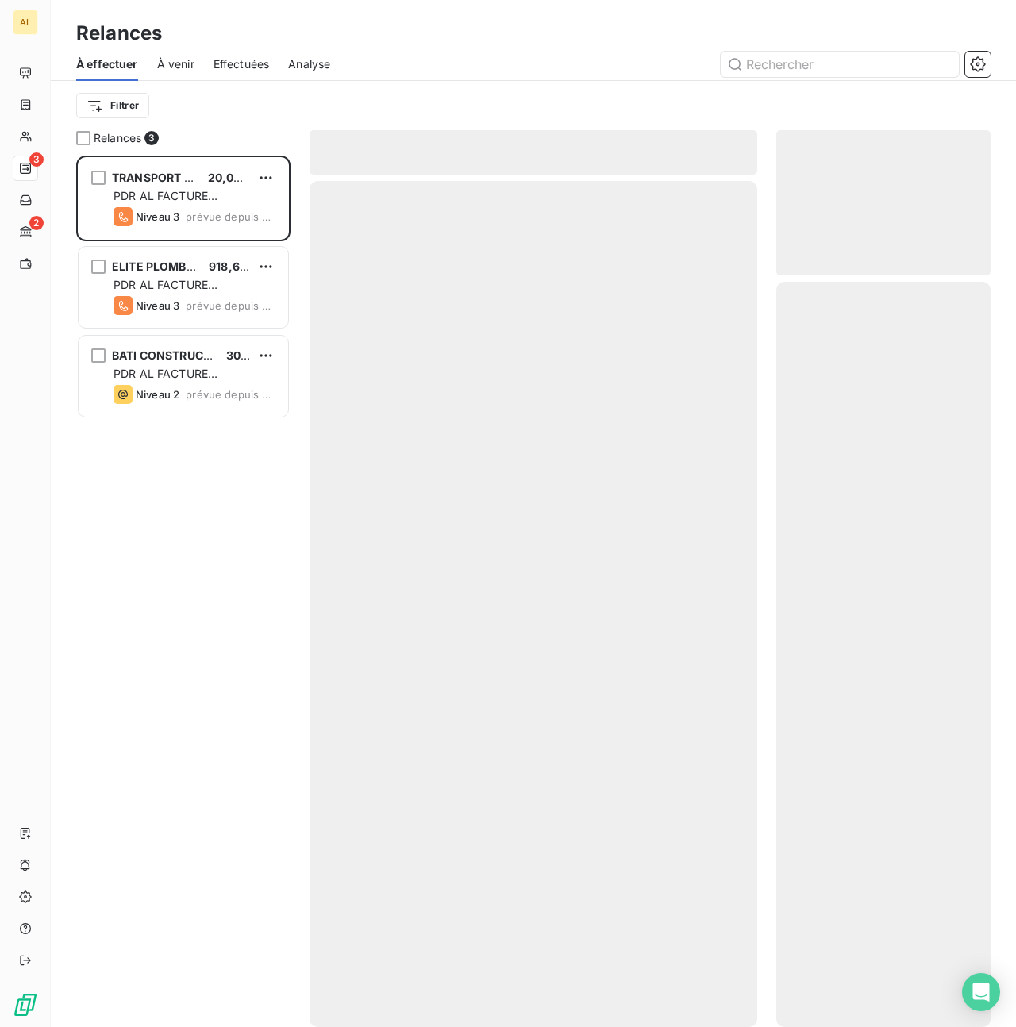
scroll to position [872, 214]
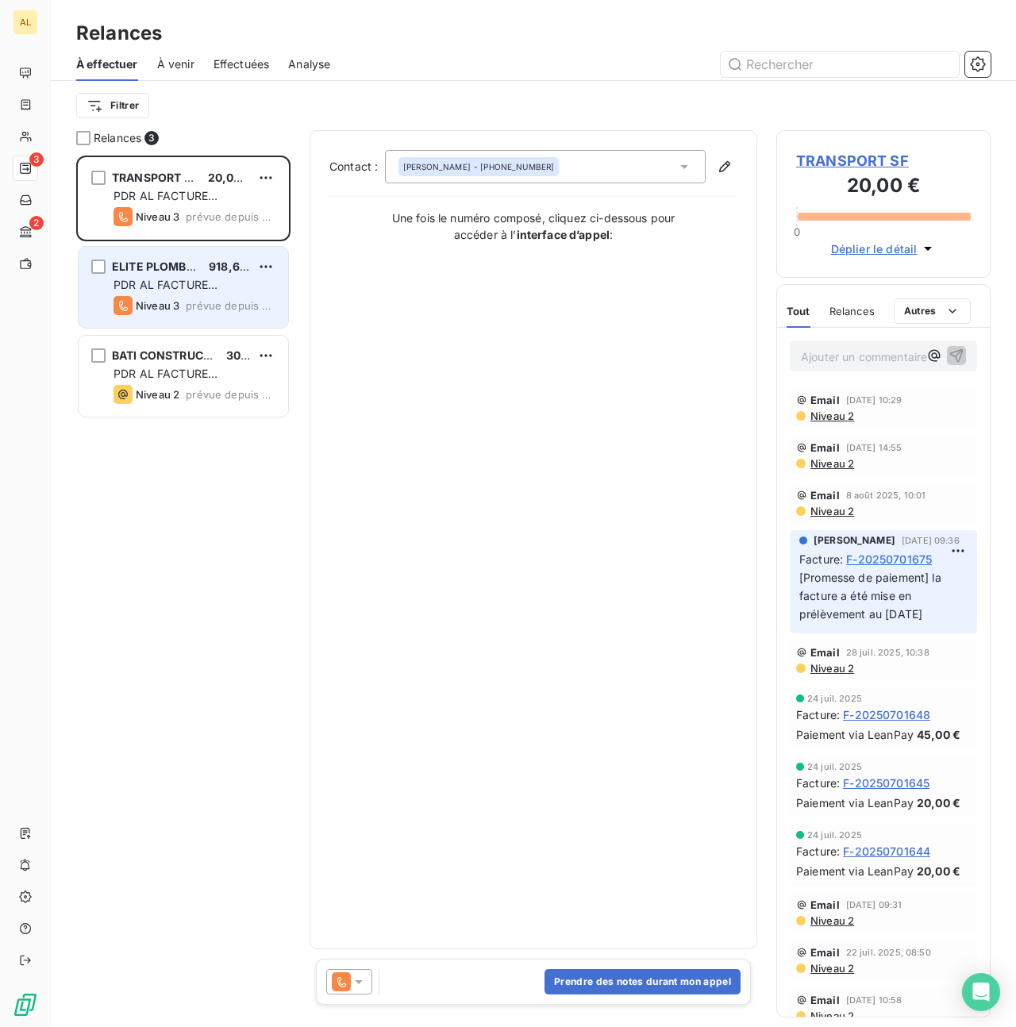
click at [164, 282] on span "PDR AL FACTURE [PERSON_NAME]" at bounding box center [166, 292] width 104 height 29
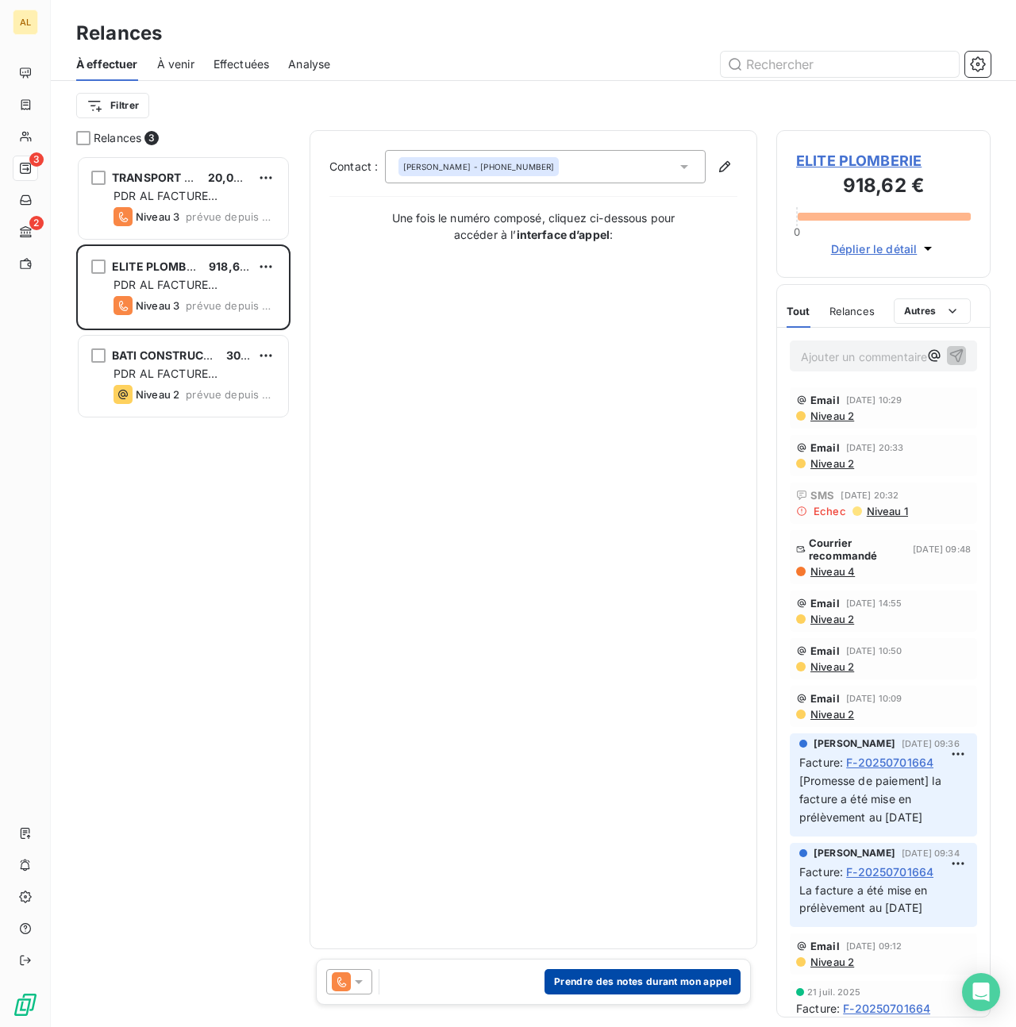
click at [632, 984] on button "Prendre des notes durant mon appel" at bounding box center [643, 981] width 196 height 25
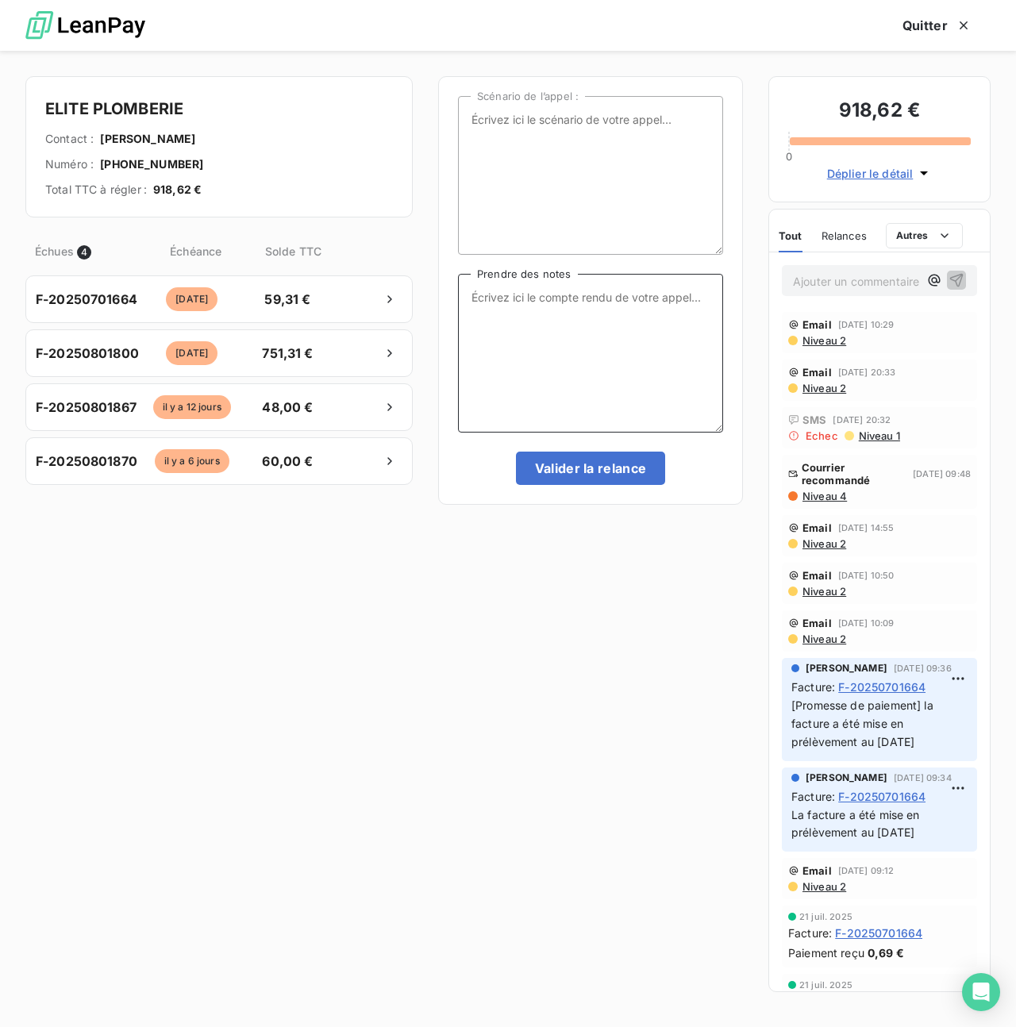
click at [503, 307] on textarea "Prendre des notes" at bounding box center [590, 353] width 265 height 159
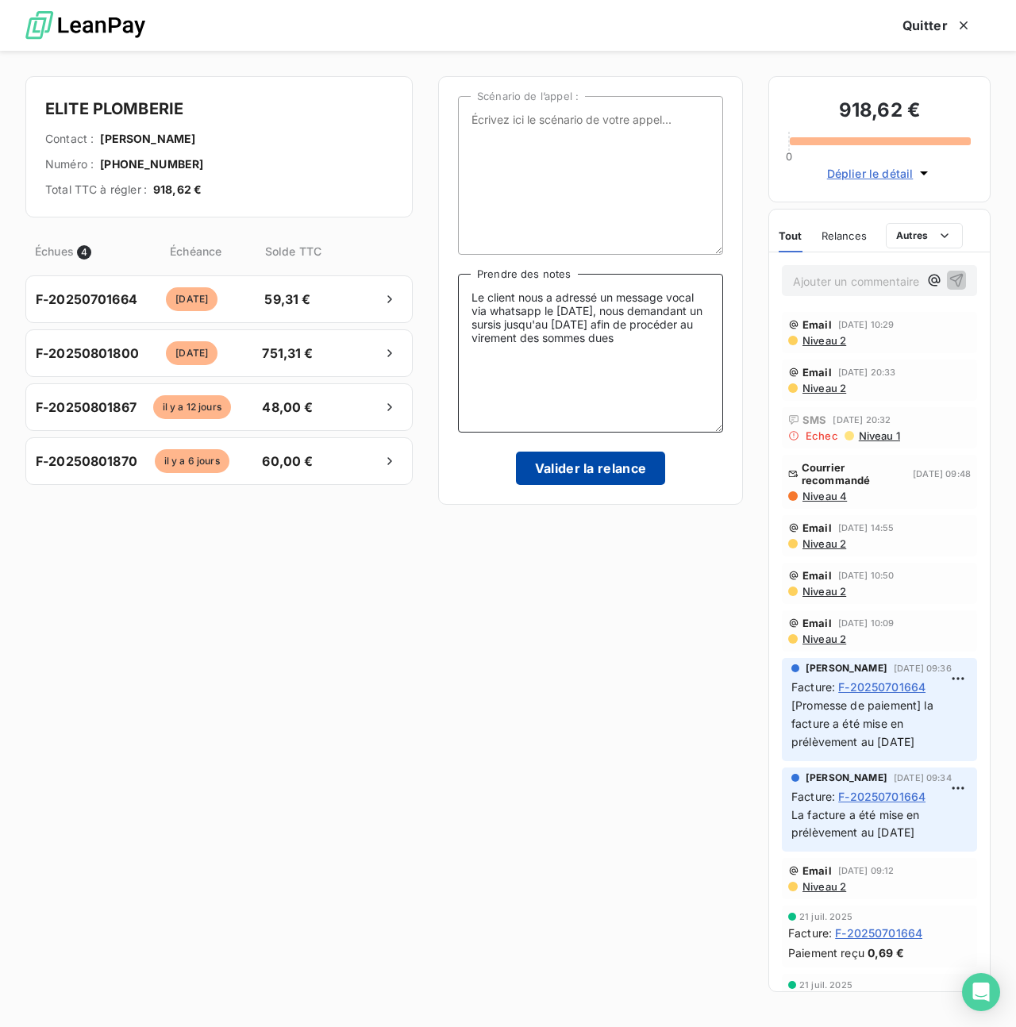
type textarea "Le client nous a adressé un message vocal via whatsapp le [DATE], nous demandan…"
click at [598, 473] on button "Valider la relance" at bounding box center [591, 468] width 150 height 33
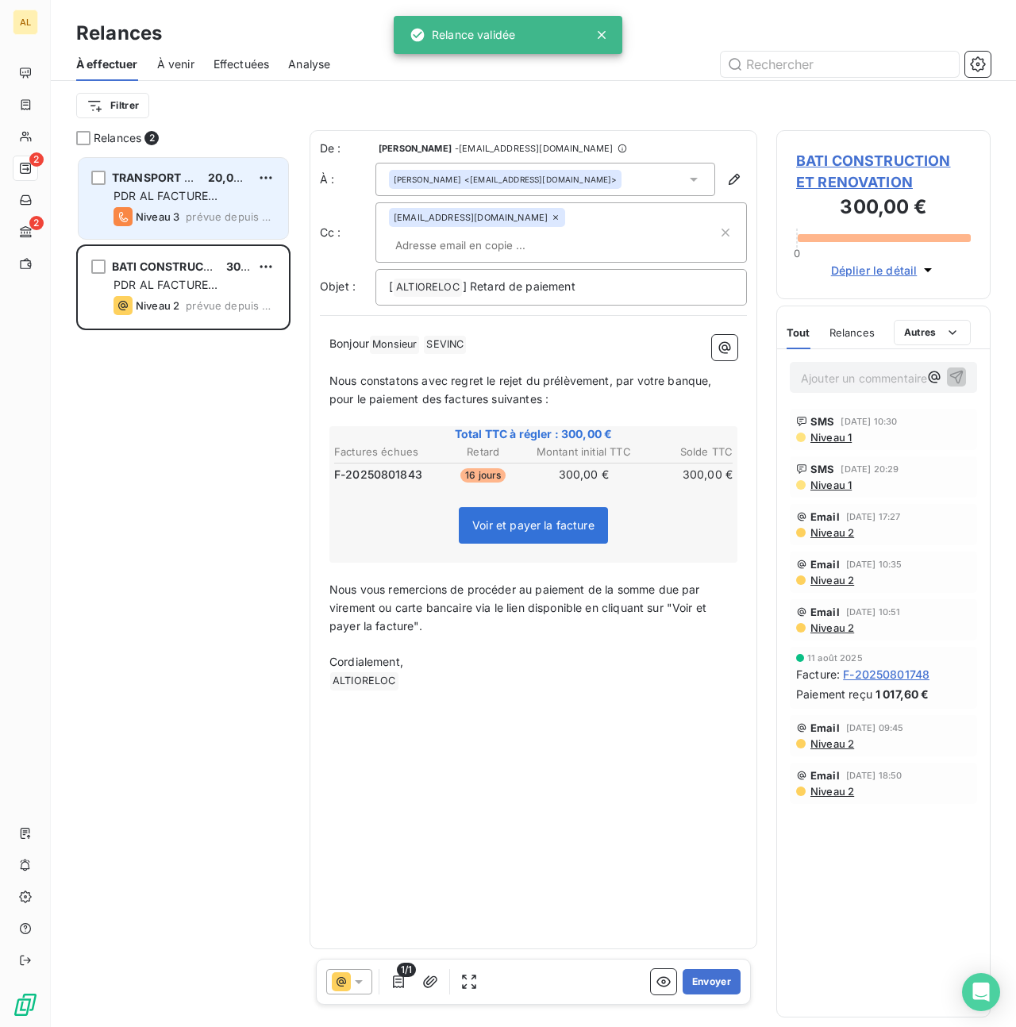
click at [147, 219] on span "Niveau 3" at bounding box center [158, 216] width 44 height 13
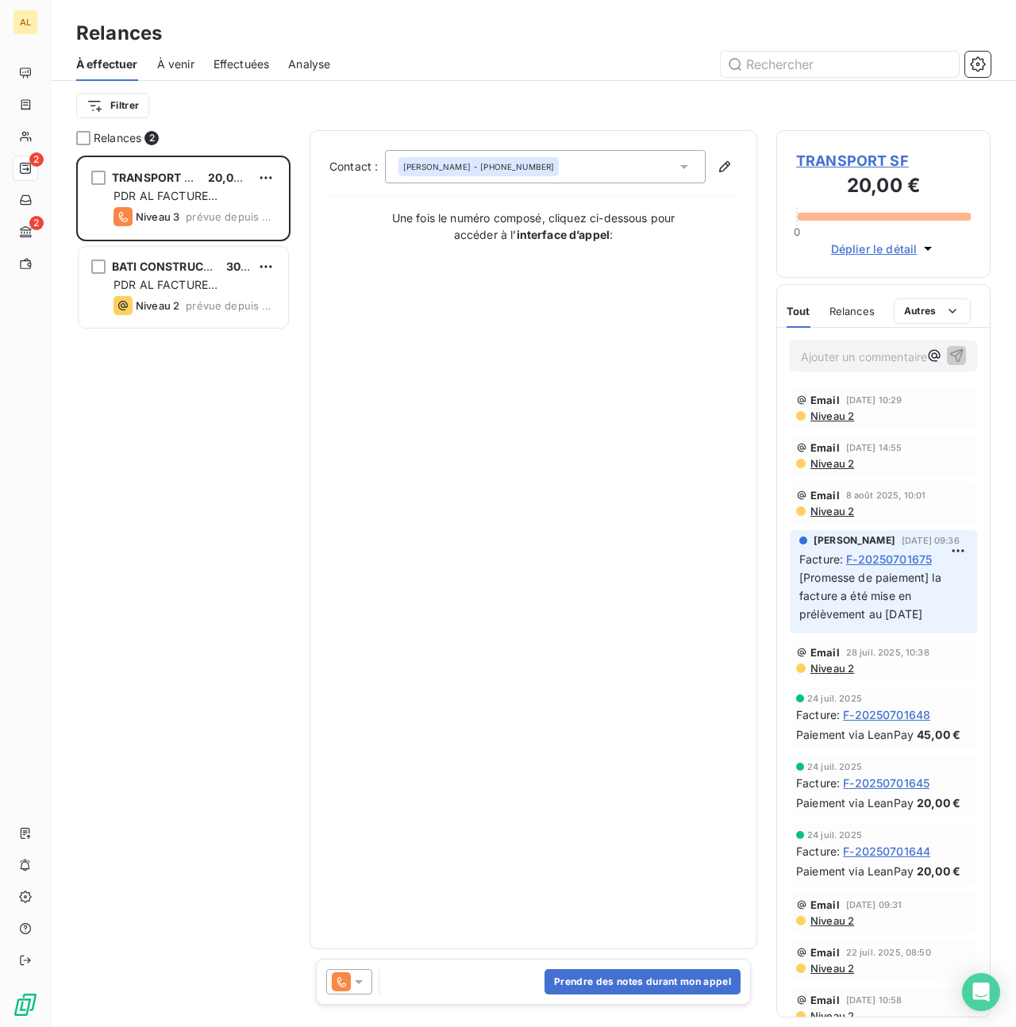
click at [365, 977] on icon at bounding box center [359, 982] width 16 height 16
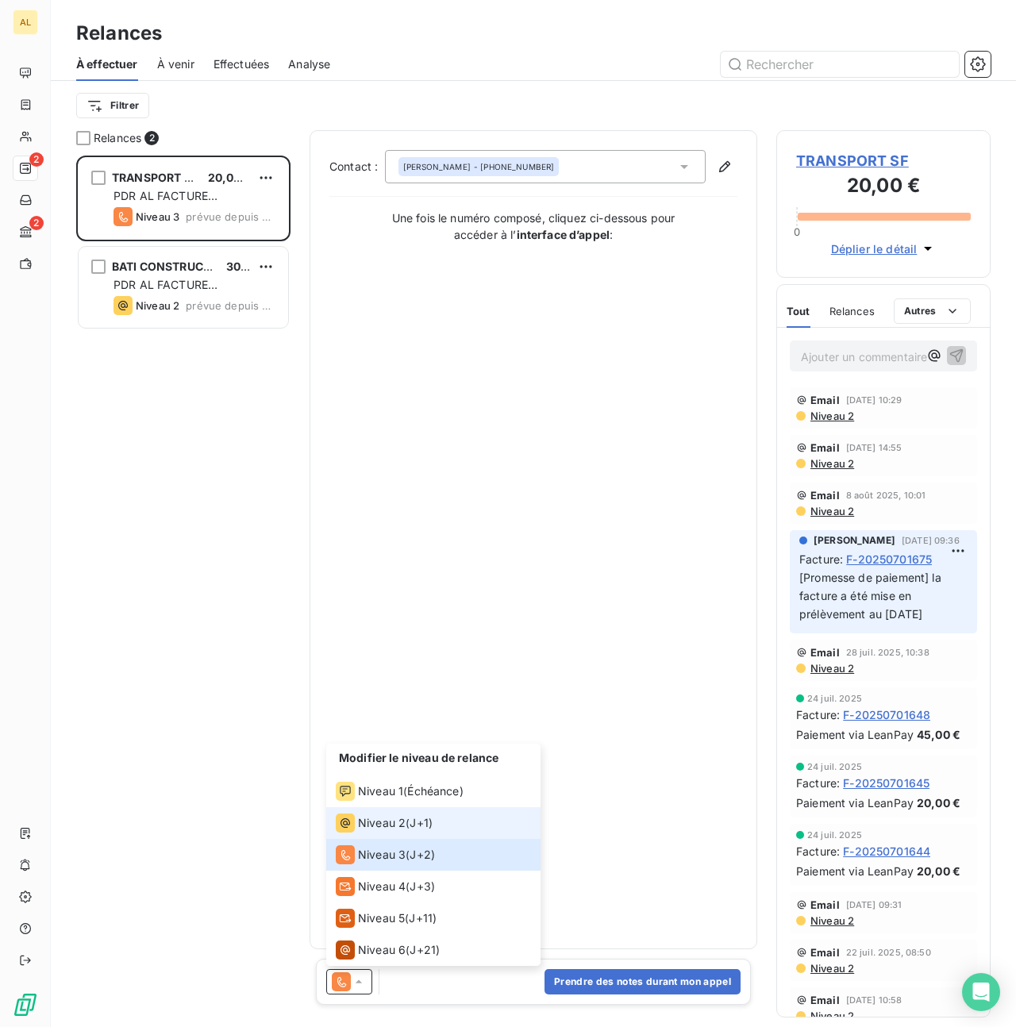
click at [396, 829] on span "Niveau 2" at bounding box center [382, 823] width 48 height 16
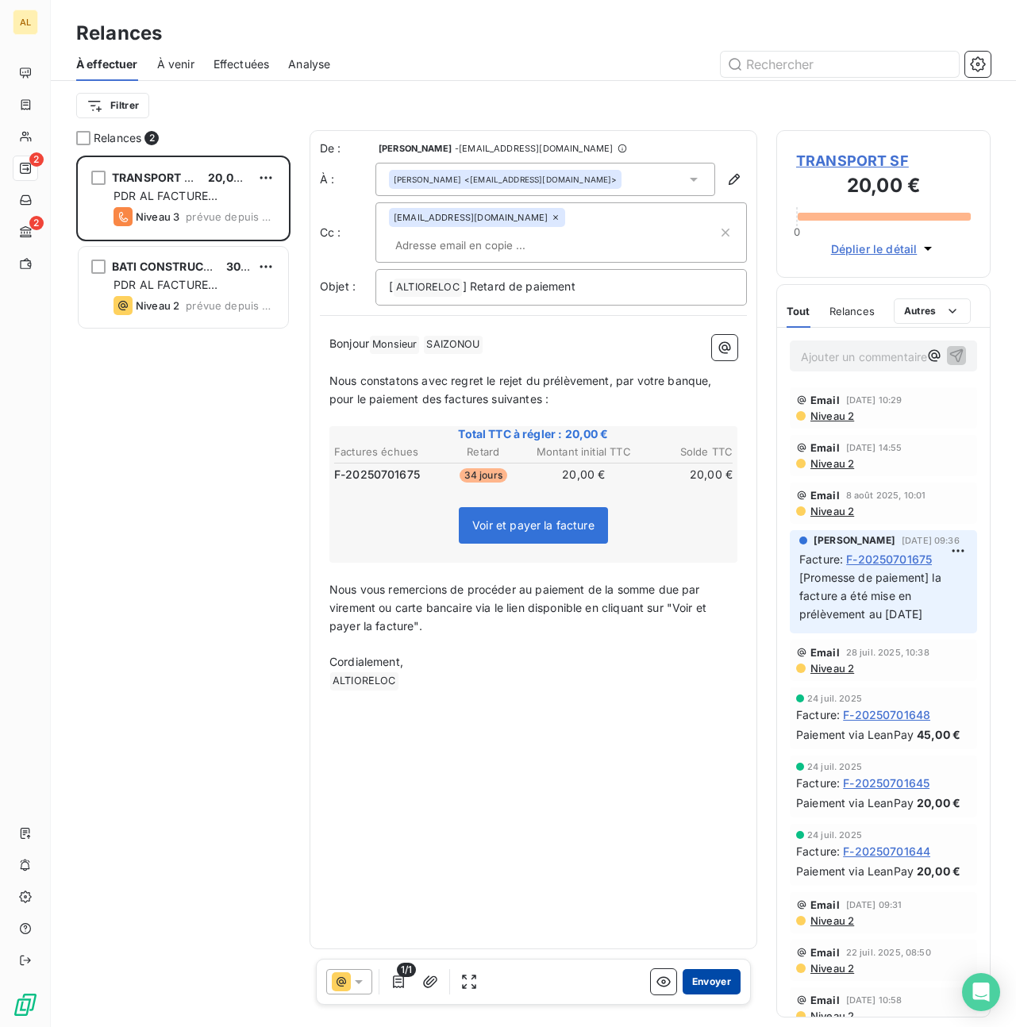
click at [709, 987] on button "Envoyer" at bounding box center [712, 981] width 58 height 25
